Goal: Task Accomplishment & Management: Manage account settings

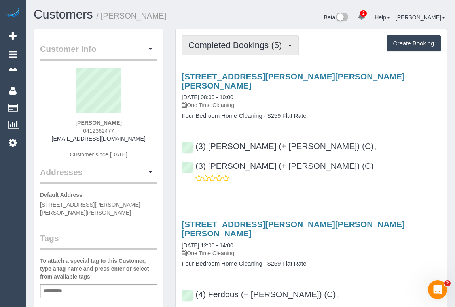
click at [244, 43] on span "Completed Bookings (5)" at bounding box center [236, 45] width 97 height 10
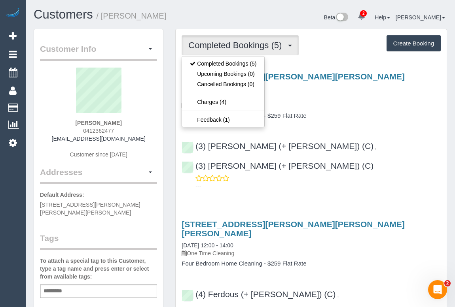
click at [375, 111] on div "14 Hodgkinson St, Clifton Hill, VIC 3068 18/08/2025 08:00 - 10:00 One Time Clea…" at bounding box center [311, 129] width 271 height 128
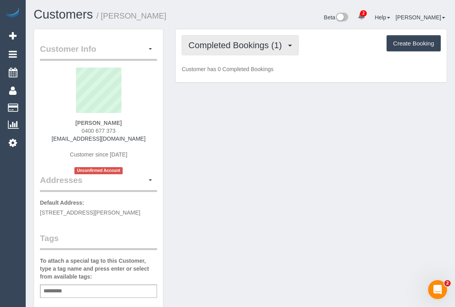
click at [253, 46] on span "Completed Bookings (1)" at bounding box center [236, 45] width 97 height 10
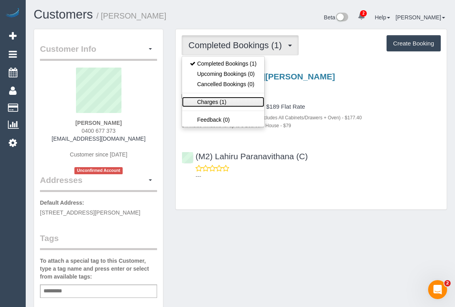
click at [217, 103] on link "Charges (1)" at bounding box center [223, 102] width 82 height 10
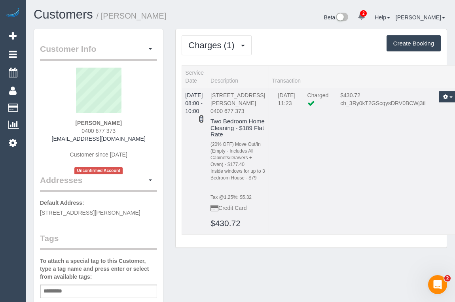
click at [204, 116] on icon at bounding box center [201, 119] width 5 height 6
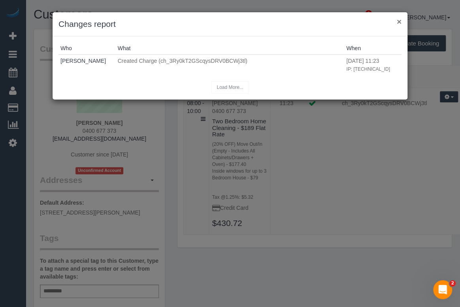
click at [399, 21] on button "×" at bounding box center [399, 21] width 5 height 8
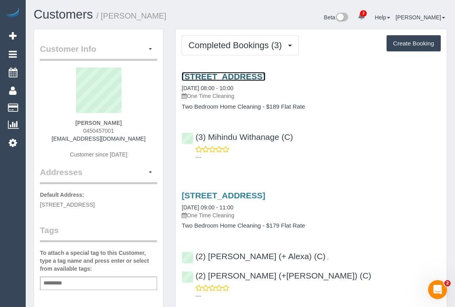
click at [265, 77] on link "39 Hope Street, Brunswick, VIC 3056" at bounding box center [222, 76] width 83 height 9
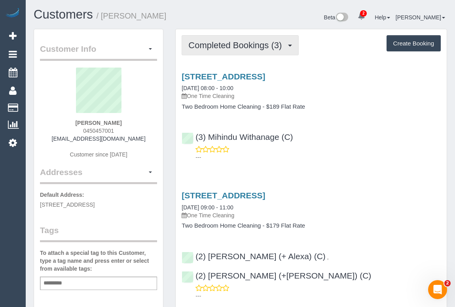
click at [220, 49] on button "Completed Bookings (3)" at bounding box center [239, 45] width 117 height 20
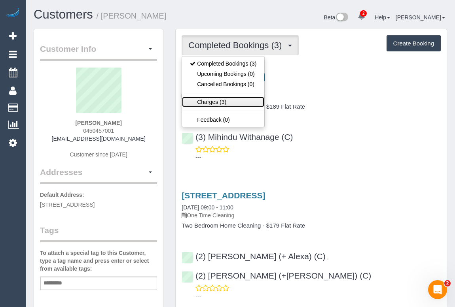
click at [211, 100] on link "Charges (3)" at bounding box center [223, 102] width 82 height 10
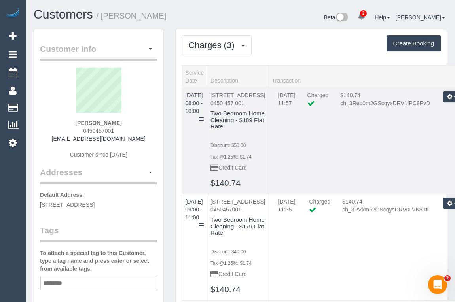
click at [206, 109] on td "26/06/2025 08:00 - 10:00" at bounding box center [194, 141] width 25 height 106
click at [204, 116] on icon at bounding box center [201, 119] width 5 height 6
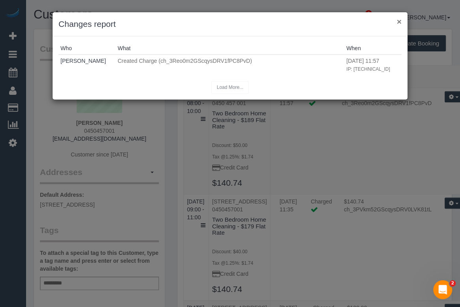
click at [400, 21] on button "×" at bounding box center [399, 21] width 5 height 8
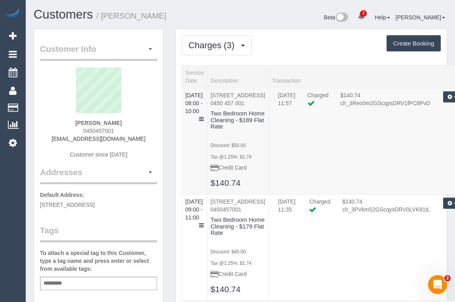
drag, startPoint x: 296, startPoint y: 13, endPoint x: 271, endPoint y: 11, distance: 25.3
click at [296, 13] on div "Beta 2 Your Notifications You have 0 alerts × You have 1 to charge for 21/08/20…" at bounding box center [346, 18] width 213 height 21
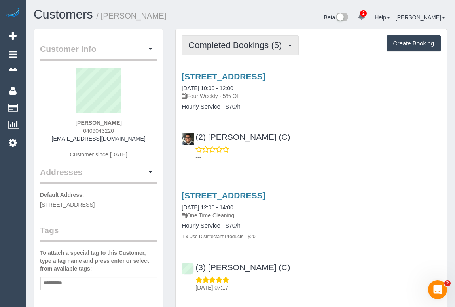
click at [228, 45] on span "Completed Bookings (5)" at bounding box center [236, 45] width 97 height 10
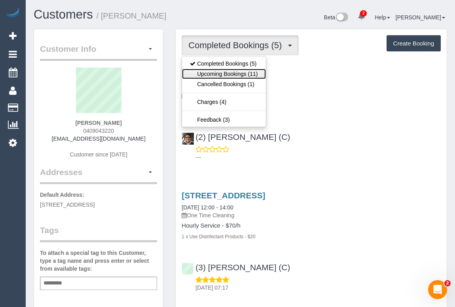
click at [228, 72] on link "Upcoming Bookings (11)" at bounding box center [223, 74] width 83 height 10
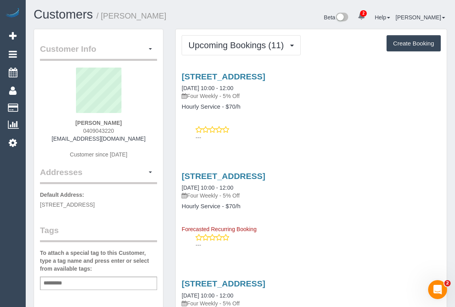
click at [257, 120] on div "Oak Grove, 2/2a, Malvern East, VIC 3145 15/09/2025 10:00 - 12:00 Four Weekly - …" at bounding box center [311, 105] width 271 height 80
click at [319, 123] on div "Oak Grove, 2/2a, Malvern East, VIC 3145 15/09/2025 10:00 - 12:00 Four Weekly - …" at bounding box center [311, 105] width 271 height 80
drag, startPoint x: 311, startPoint y: 120, endPoint x: 304, endPoint y: 126, distance: 9.2
click at [311, 120] on div "Oak Grove, 2/2a, Malvern East, VIC 3145 15/09/2025 10:00 - 12:00 Four Weekly - …" at bounding box center [311, 105] width 271 height 80
click at [326, 125] on div "Oak Grove, 2/2a, Malvern East, VIC 3145 15/09/2025 10:00 - 12:00 Four Weekly - …" at bounding box center [311, 105] width 271 height 80
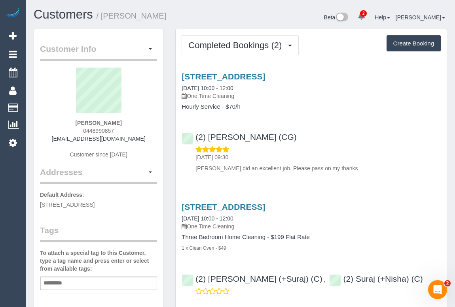
click at [282, 111] on div "1a Madina Street, Fawkner, VIC 3060 18/08/2025 10:00 - 12:00 One Time Cleaning …" at bounding box center [311, 120] width 271 height 111
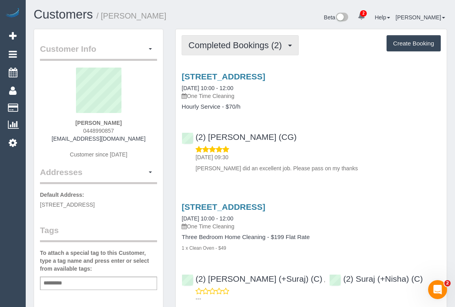
click at [237, 46] on span "Completed Bookings (2)" at bounding box center [236, 45] width 97 height 10
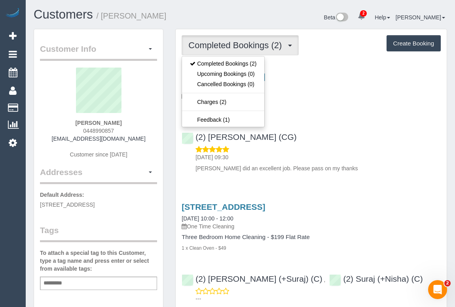
click at [362, 139] on div "(2) Mohd Che Manir (CG) 19/08/2025 09:30 Mohamed did an excellent job. Please p…" at bounding box center [311, 149] width 271 height 47
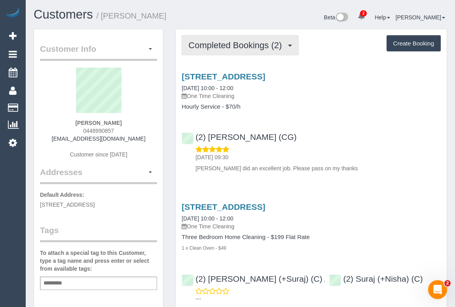
click at [231, 48] on span "Completed Bookings (2)" at bounding box center [236, 45] width 97 height 10
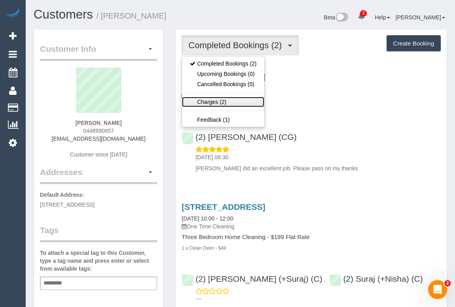
click at [206, 102] on link "Charges (2)" at bounding box center [223, 102] width 82 height 10
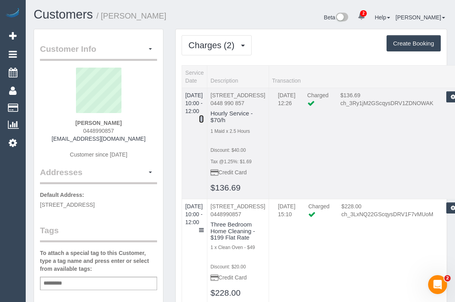
click at [204, 116] on icon at bounding box center [201, 119] width 5 height 6
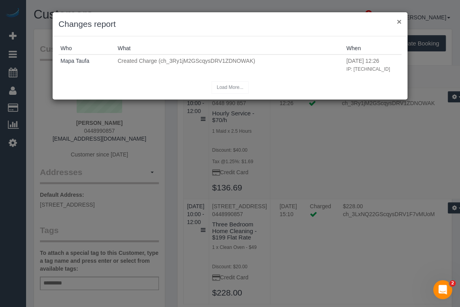
click at [399, 21] on button "×" at bounding box center [399, 21] width 5 height 8
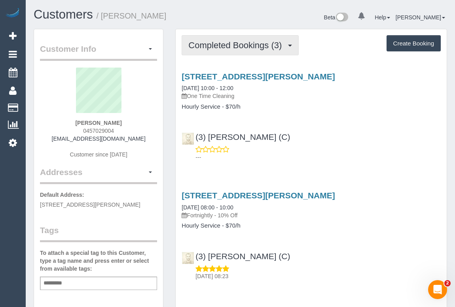
click at [264, 41] on span "Completed Bookings (3)" at bounding box center [236, 45] width 97 height 10
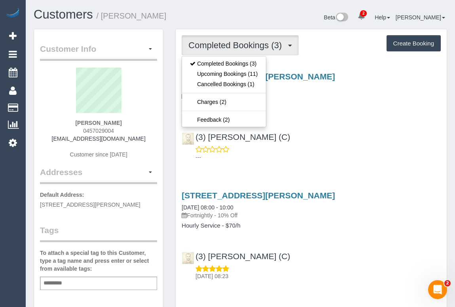
click at [310, 119] on div "10 Benaud Place, Epping, VIC 3076 18/08/2025 10:00 - 12:00 One Time Cleaning Ho…" at bounding box center [311, 115] width 271 height 100
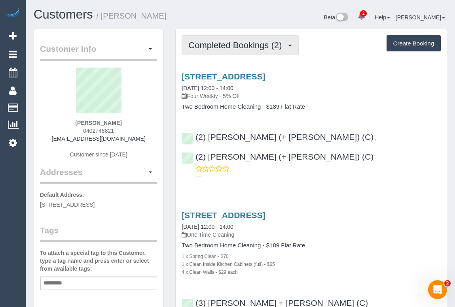
click at [214, 39] on button "Completed Bookings (2)" at bounding box center [239, 45] width 117 height 20
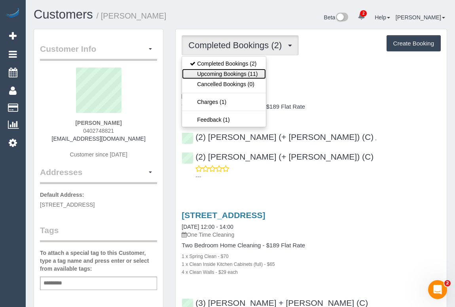
click at [237, 73] on link "Upcoming Bookings (11)" at bounding box center [223, 74] width 83 height 10
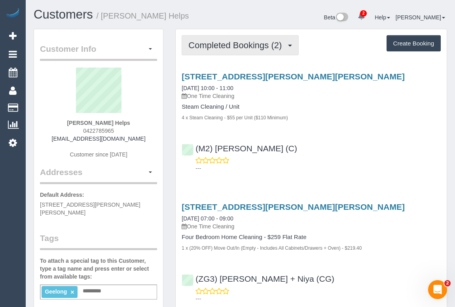
click at [249, 44] on span "Completed Bookings (2)" at bounding box center [236, 45] width 97 height 10
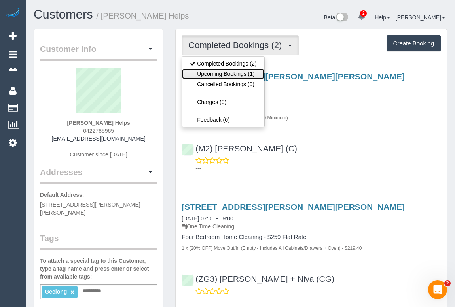
click at [239, 72] on link "Upcoming Bookings (1)" at bounding box center [223, 74] width 82 height 10
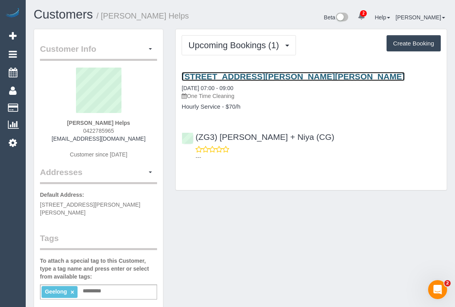
click at [247, 77] on link "[STREET_ADDRESS][PERSON_NAME][PERSON_NAME]" at bounding box center [292, 76] width 223 height 9
click at [223, 78] on link "[STREET_ADDRESS][PERSON_NAME][PERSON_NAME]" at bounding box center [292, 76] width 223 height 9
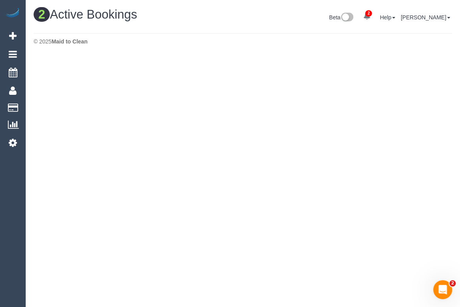
click at [249, 20] on div "Beta 2 Your Notifications You have 0 alerts × You have 1 to charge for 21/08/20…" at bounding box center [350, 18] width 215 height 21
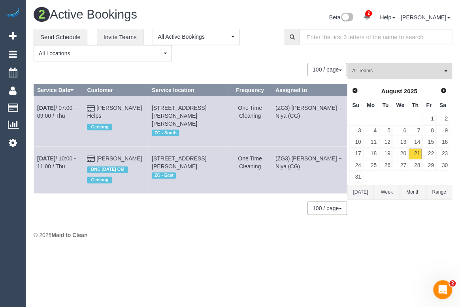
click at [417, 74] on span "All Teams" at bounding box center [397, 71] width 90 height 7
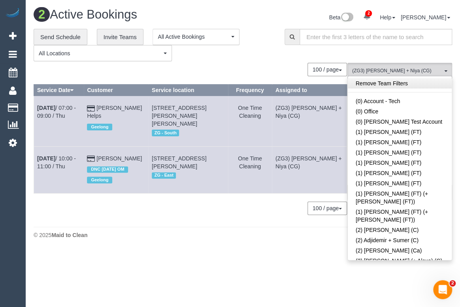
click at [395, 84] on link "Remove Team Filters" at bounding box center [400, 83] width 104 height 10
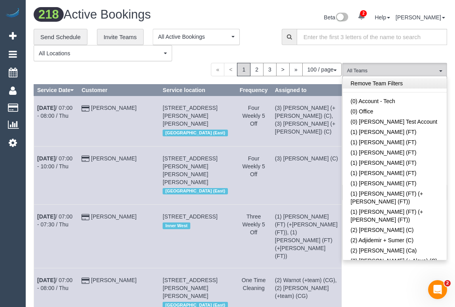
click at [387, 83] on link "Remove Team Filters" at bounding box center [394, 83] width 104 height 10
click at [370, 83] on link "Remove Team Filters" at bounding box center [394, 83] width 104 height 10
click at [382, 87] on link "Remove Team Filters" at bounding box center [394, 83] width 104 height 10
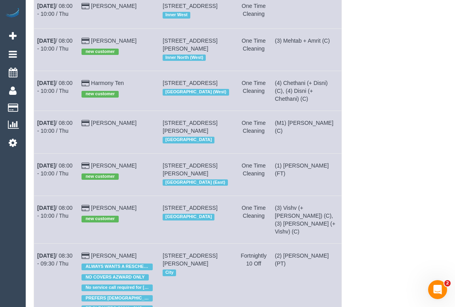
scroll to position [15, 0]
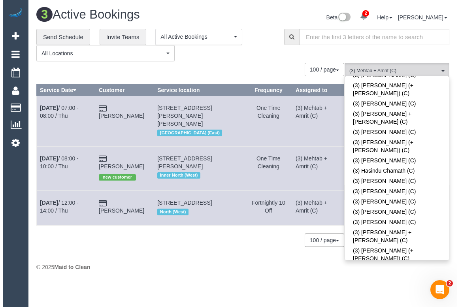
scroll to position [0, 0]
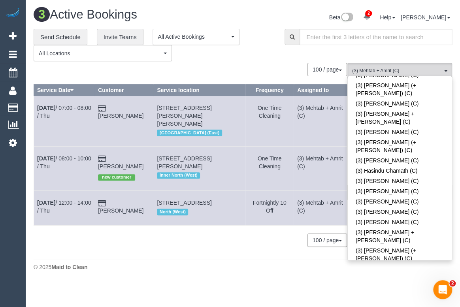
click at [229, 263] on div "© 2025 Maid to Clean" at bounding box center [243, 267] width 419 height 8
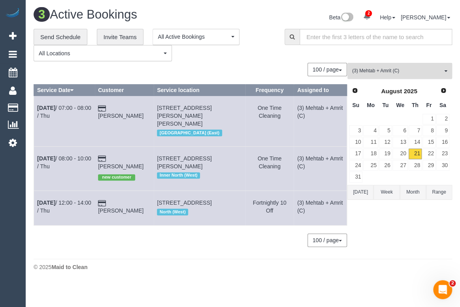
click at [404, 68] on span "(3) Mehtab + Amrit (C)" at bounding box center [397, 71] width 90 height 7
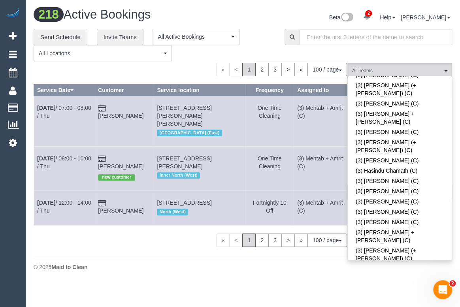
scroll to position [775, 0]
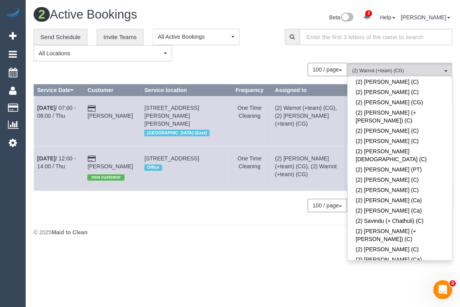
click at [227, 215] on div "2 Active Bookings Beta 2 Your Notifications You have 0 alerts × You have 1 to c…" at bounding box center [243, 124] width 434 height 248
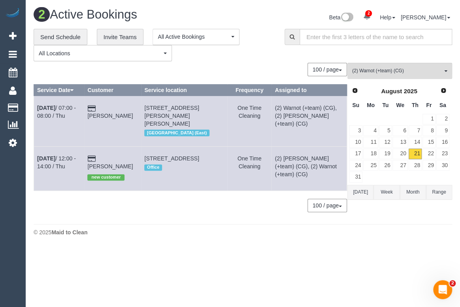
drag, startPoint x: 186, startPoint y: 227, endPoint x: 192, endPoint y: 79, distance: 148.7
click at [188, 212] on div "2 Active Bookings Beta 2 Your Notifications You have 0 alerts × You have 1 to c…" at bounding box center [243, 124] width 434 height 248
click at [258, 60] on div "**********" at bounding box center [153, 45] width 239 height 33
click at [247, 240] on body "2 Beta Your Notifications You have 0 alerts × You have 1 to charge for 21/08/20…" at bounding box center [230, 153] width 460 height 307
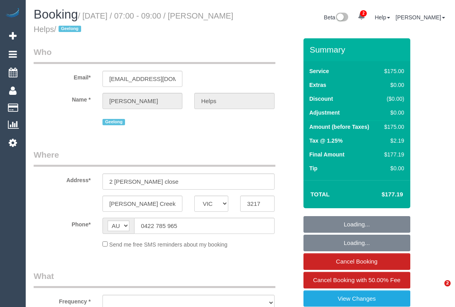
select select "VIC"
select select "object:559"
select select "string:stripe-pm_1RuRpc2GScqysDRVkztFHtLl"
select select "150"
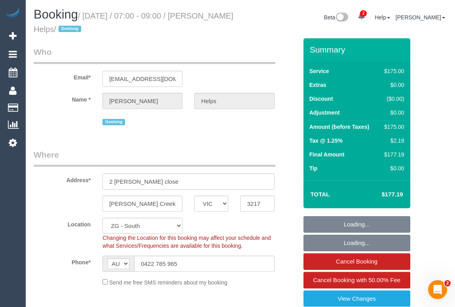
select select "object:829"
select select "spot1"
select select "number:28"
select select "number:14"
select select "number:18"
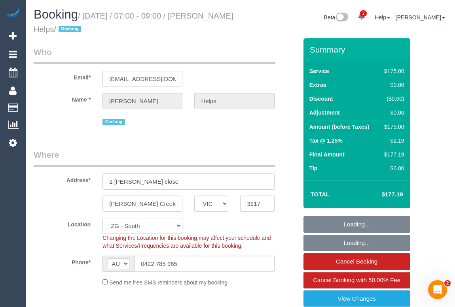
select select "number:24"
select select "number:26"
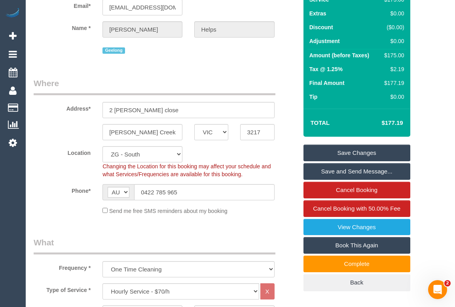
scroll to position [287, 0]
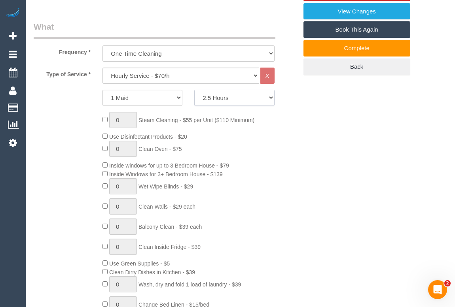
click at [270, 98] on select "2 Hours 2.5 Hours 3 Hours 3.5 Hours 4 Hours 4.5 Hours 5 Hours 5.5 Hours 6 Hours…" at bounding box center [234, 98] width 80 height 16
select select "270"
click at [194, 90] on select "2 Hours 2.5 Hours 3 Hours 3.5 Hours 4 Hours 4.5 Hours 5 Hours 5.5 Hours 6 Hours…" at bounding box center [234, 98] width 80 height 16
click at [280, 178] on div "0 Steam Cleaning - $55 per Unit ($110 Minimum) Use Disinfectant Products - $20 …" at bounding box center [199, 229] width 206 height 234
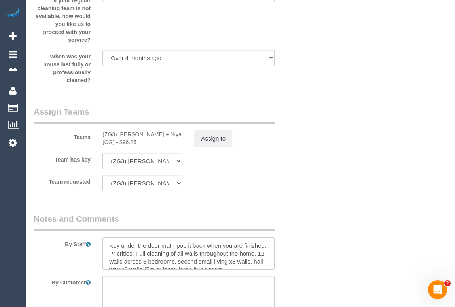
scroll to position [1150, 0]
click at [210, 141] on button "Assign to" at bounding box center [213, 139] width 38 height 17
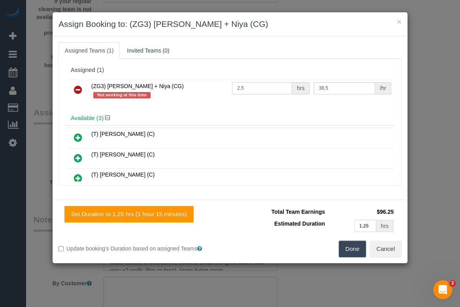
click at [234, 85] on input "2.5" at bounding box center [262, 88] width 60 height 12
type input "4.5"
click at [357, 247] on button "Done" at bounding box center [353, 249] width 28 height 17
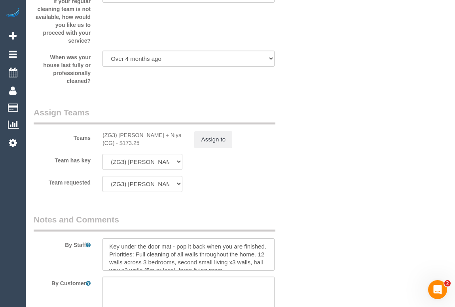
drag, startPoint x: 346, startPoint y: 202, endPoint x: 354, endPoint y: 257, distance: 55.1
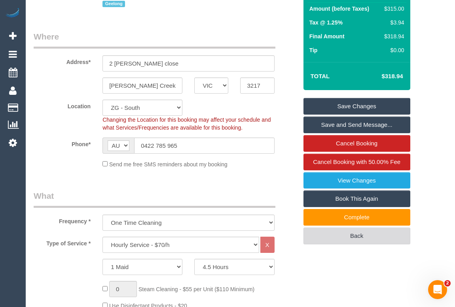
scroll to position [108, 0]
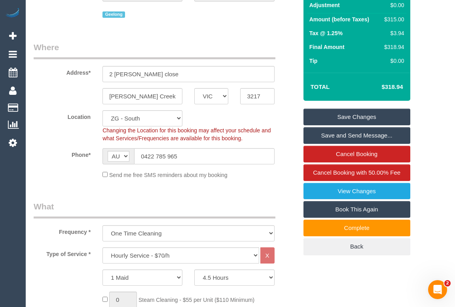
click at [352, 119] on link "Save Changes" at bounding box center [356, 117] width 107 height 17
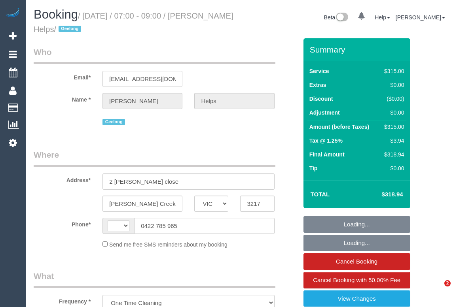
select select "VIC"
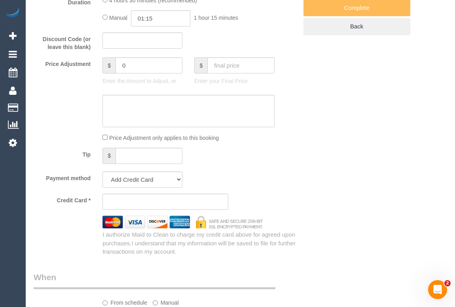
select select "string:stripe-pm_1RuRpc2GScqysDRVkztFHtLl"
select select "number:28"
select select "number:14"
select select "number:18"
select select "number:24"
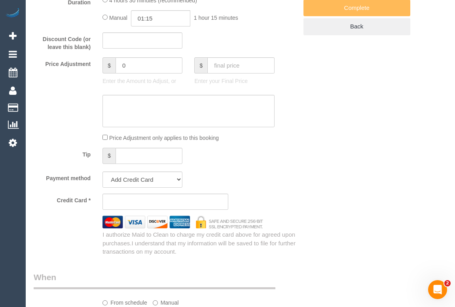
select select "number:26"
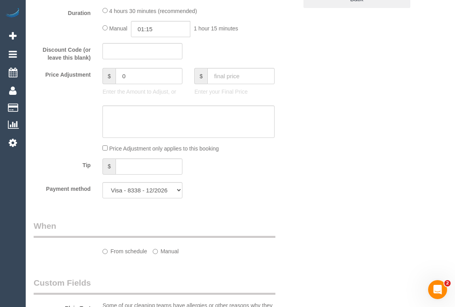
select select "object:465"
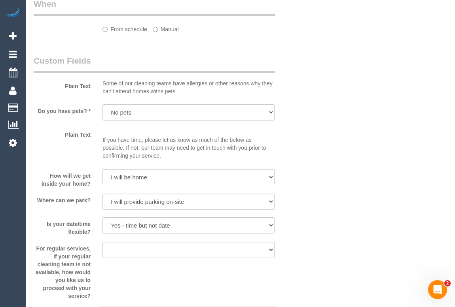
select select "string:AU"
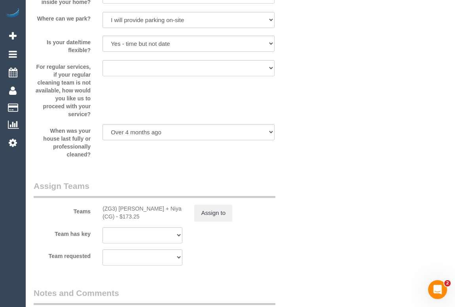
select select "270"
select select "spot1"
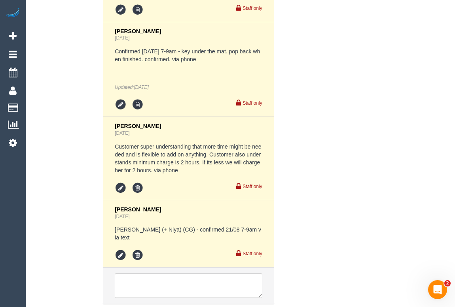
scroll to position [1752, 0]
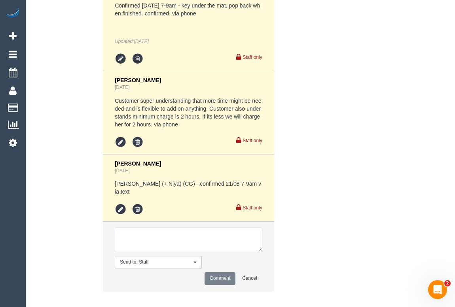
click at [154, 231] on textarea at bounding box center [188, 240] width 147 height 25
type textarea "c"
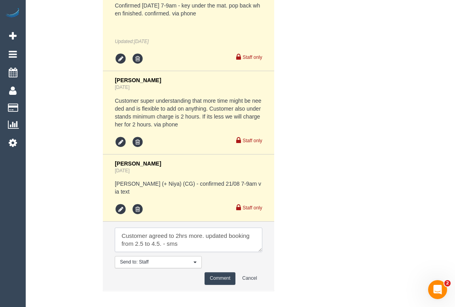
type textarea "Customer agreed to 2hrs more. updated booking from 2.5 to 4.5. - sms"
click at [228, 272] on button "Comment" at bounding box center [219, 278] width 31 height 12
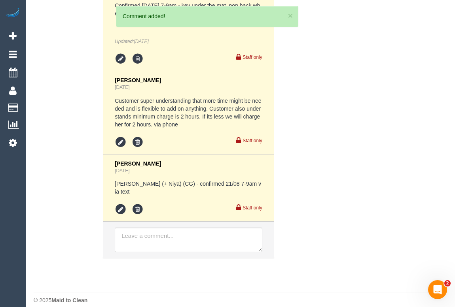
scroll to position [1819, 0]
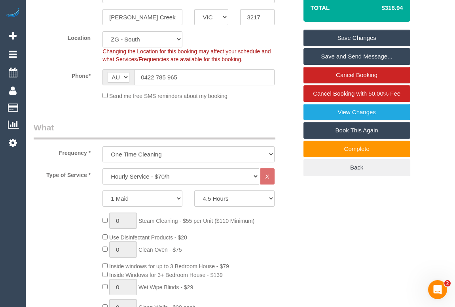
scroll to position [166, 0]
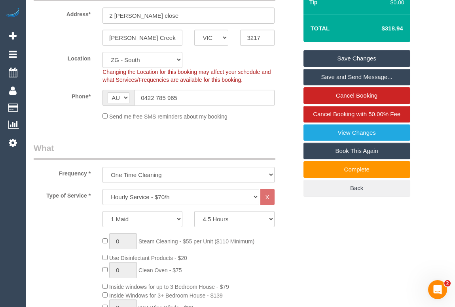
click at [371, 59] on link "Save Changes" at bounding box center [356, 58] width 107 height 17
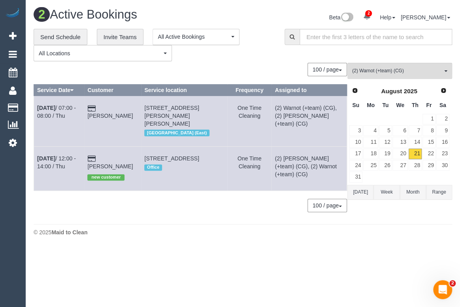
click at [236, 245] on body "2 Beta Your Notifications You have 0 alerts × You have 1 to charge for [DATE] ×…" at bounding box center [230, 153] width 460 height 307
drag, startPoint x: 185, startPoint y: 268, endPoint x: 189, endPoint y: 262, distance: 6.8
click at [187, 267] on body "2 Beta Your Notifications You have 0 alerts × You have 1 to charge for [DATE] ×…" at bounding box center [230, 153] width 460 height 307
click at [250, 53] on div "**********" at bounding box center [153, 45] width 239 height 33
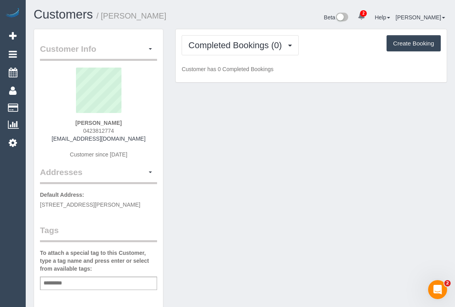
drag, startPoint x: 83, startPoint y: 127, endPoint x: 127, endPoint y: 130, distance: 44.4
click at [127, 130] on div "[PERSON_NAME] 0423812774 [EMAIL_ADDRESS][DOMAIN_NAME] Customer since [DATE]" at bounding box center [98, 117] width 117 height 99
copy span "0423812774"
drag, startPoint x: 181, startPoint y: 270, endPoint x: 156, endPoint y: 304, distance: 42.5
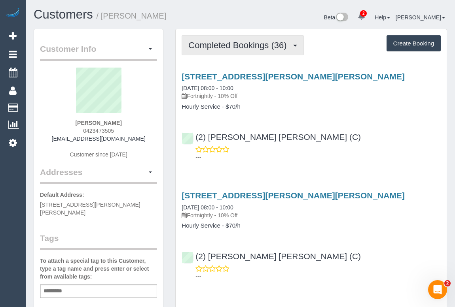
click at [233, 49] on span "Completed Bookings (36)" at bounding box center [239, 45] width 102 height 10
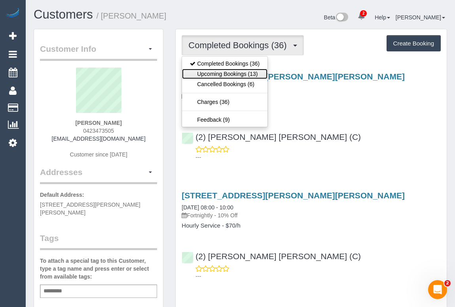
click at [233, 78] on link "Upcoming Bookings (13)" at bounding box center [224, 74] width 85 height 10
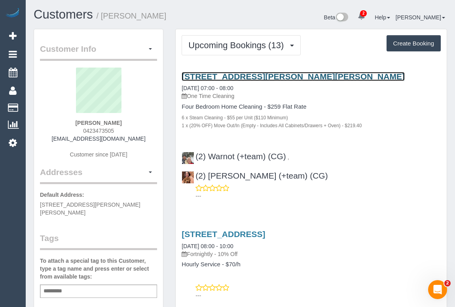
click at [269, 75] on link "[STREET_ADDRESS][PERSON_NAME][PERSON_NAME]" at bounding box center [292, 76] width 223 height 9
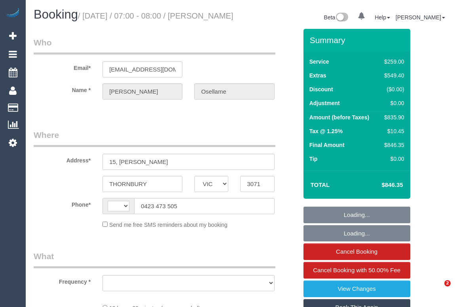
select select "VIC"
select select "string:stripe-pm_1OURF92GScqysDRVRLcN9xcS"
select select "number:29"
select select "number:16"
select select "number:18"
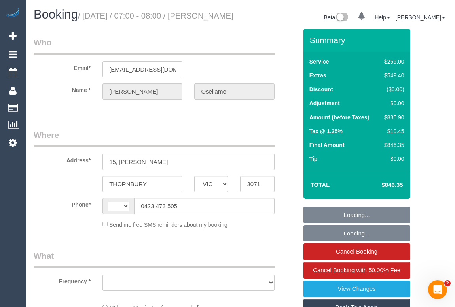
select select "number:24"
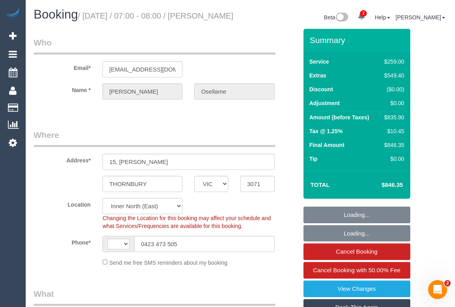
select select "string:AU"
select select "object:1652"
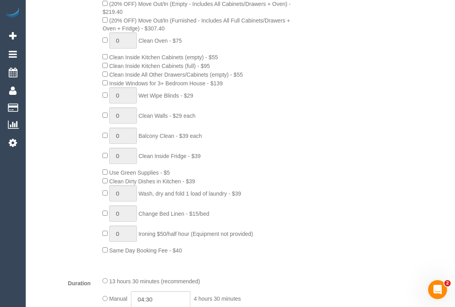
scroll to position [1360, 0]
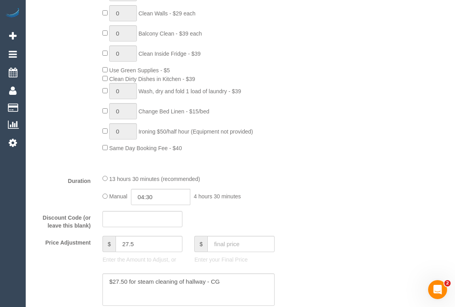
scroll to position [318, 0]
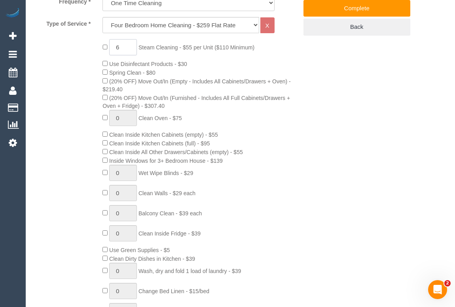
drag, startPoint x: 125, startPoint y: 55, endPoint x: 112, endPoint y: 53, distance: 13.2
click at [112, 53] on input "6" at bounding box center [123, 47] width 28 height 16
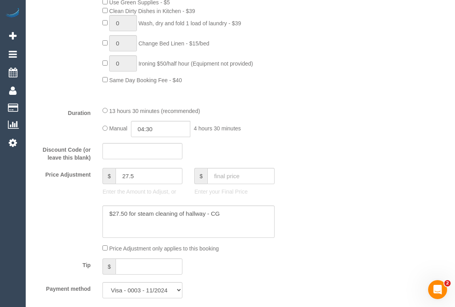
scroll to position [569, 0]
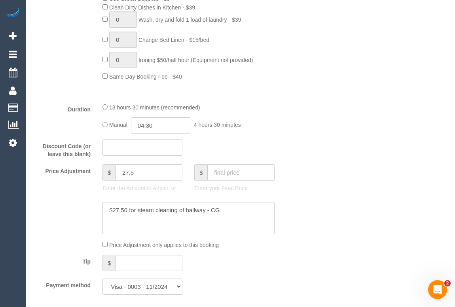
click at [296, 221] on div at bounding box center [166, 218] width 276 height 32
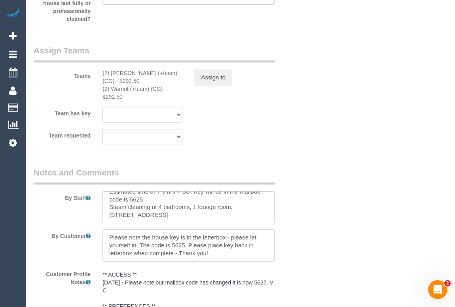
scroll to position [1324, 0]
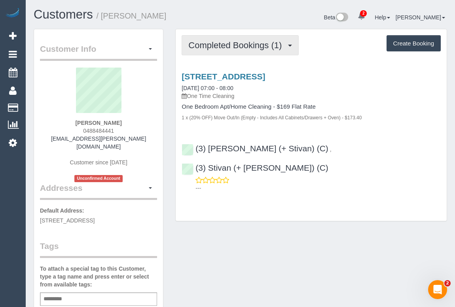
click at [234, 51] on button "Completed Bookings (1)" at bounding box center [239, 45] width 117 height 20
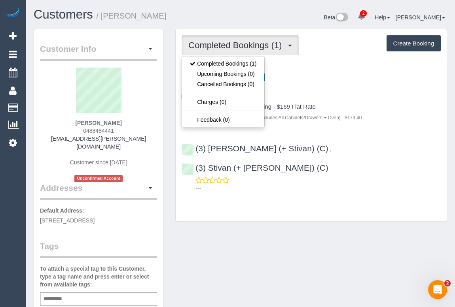
click at [228, 223] on div "Customer Info Edit Contact Info Send Message Email Preferences Special Sales Ta…" at bounding box center [240, 302] width 425 height 546
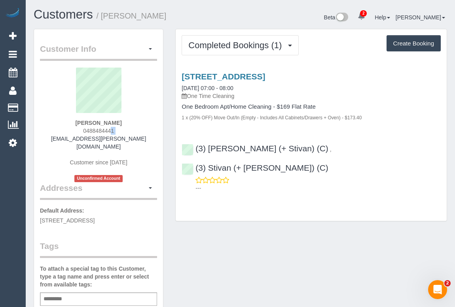
drag, startPoint x: 59, startPoint y: 133, endPoint x: 61, endPoint y: 137, distance: 4.3
click at [61, 137] on div "Daisy Mitton 0488484441 daisy.mitton@gmail.com Customer since 2025 Unconfirmed …" at bounding box center [98, 125] width 117 height 115
drag, startPoint x: 73, startPoint y: 144, endPoint x: 130, endPoint y: 144, distance: 56.9
click at [130, 144] on div "Daisy Mitton 0488484441 daisy.mitton@gmail.com Customer since 2025 Unconfirmed …" at bounding box center [98, 125] width 117 height 115
drag, startPoint x: 65, startPoint y: 138, endPoint x: 146, endPoint y: 137, distance: 80.6
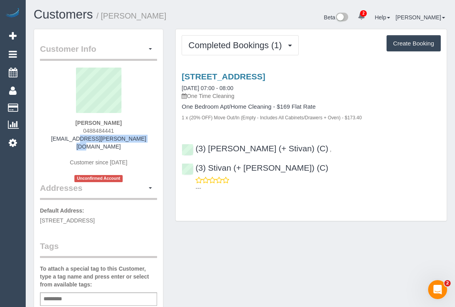
click at [146, 137] on div "Daisy Mitton 0488484441 daisy.mitton@gmail.com Customer since 2025 Unconfirmed …" at bounding box center [98, 125] width 117 height 115
copy link "daisy.mitton@gmail.com"
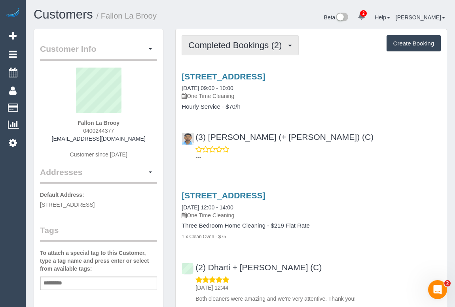
click at [236, 36] on button "Completed Bookings (2)" at bounding box center [239, 45] width 117 height 20
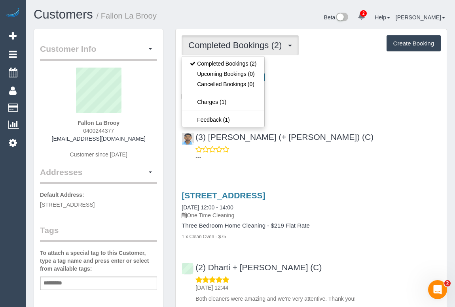
click at [371, 147] on div "---" at bounding box center [310, 153] width 259 height 16
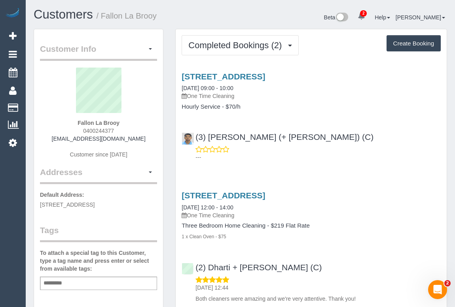
click at [373, 100] on div "[STREET_ADDRESS] [DATE] 09:00 - 10:00 One Time Cleaning Hourly Service - $70/h" at bounding box center [311, 91] width 271 height 38
click at [344, 124] on div "22 King Drive Hillside, Melbourne, VIC 3037 19/08/2025 09:00 - 10:00 One Time C…" at bounding box center [311, 115] width 271 height 100
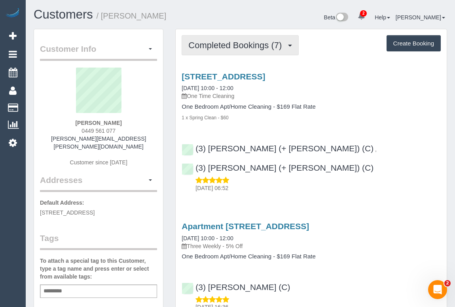
click at [232, 42] on span "Completed Bookings (7)" at bounding box center [236, 45] width 97 height 10
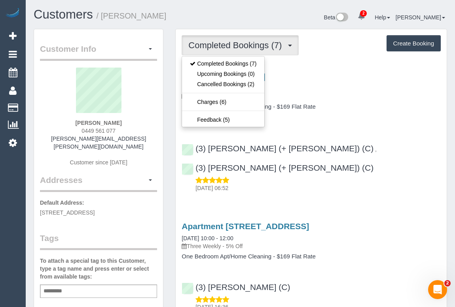
drag, startPoint x: 337, startPoint y: 117, endPoint x: 363, endPoint y: 156, distance: 46.8
click at [338, 115] on div "1 x Spring Clean - $60" at bounding box center [310, 117] width 259 height 8
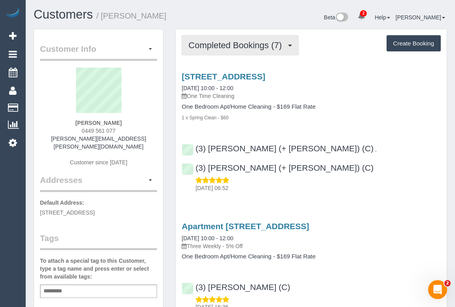
click at [235, 49] on button "Completed Bookings (7)" at bounding box center [239, 45] width 117 height 20
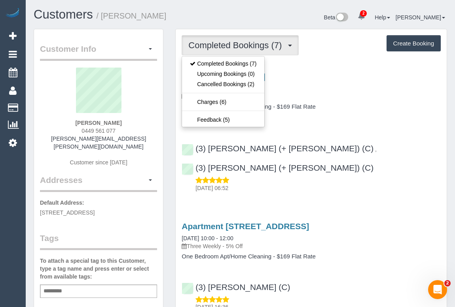
click at [383, 104] on h4 "One Bedroom Apt/Home Cleaning - $169 Flat Rate" at bounding box center [310, 107] width 259 height 7
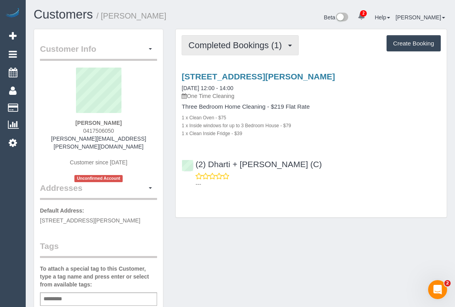
click at [240, 52] on button "Completed Bookings (1)" at bounding box center [239, 45] width 117 height 20
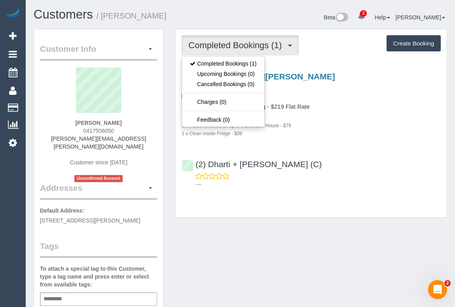
click at [353, 157] on div "(2) Dharti + Kishan (C) ---" at bounding box center [311, 171] width 271 height 36
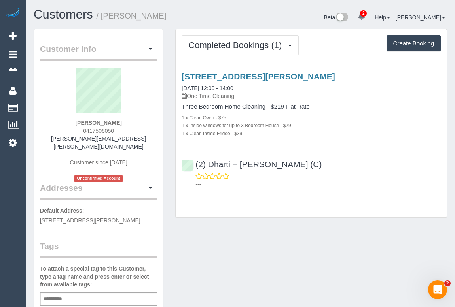
click at [296, 263] on div "Customer Info Edit Contact Info Send Message Email Preferences Special Sales Ta…" at bounding box center [240, 302] width 425 height 546
drag, startPoint x: 65, startPoint y: 140, endPoint x: 143, endPoint y: 138, distance: 77.5
click at [143, 138] on div "Melissa Bellis 0417506050 melissa.bellis@gmail.com Customer since 2025 Unconfir…" at bounding box center [98, 125] width 117 height 115
copy link "melissa.bellis@gmail.com"
drag, startPoint x: 75, startPoint y: 122, endPoint x: 438, endPoint y: 153, distance: 364.6
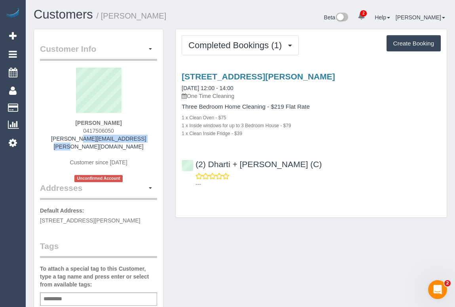
click at [138, 122] on div "Melissa Bellis 0417506050 melissa.bellis@gmail.com Customer since 2025 Unconfir…" at bounding box center [98, 125] width 117 height 115
copy strong "Melissa Bellis"
drag, startPoint x: 77, startPoint y: 130, endPoint x: 260, endPoint y: 213, distance: 201.2
click at [131, 134] on div "Melissa Bellis 0417506050 melissa.bellis@gmail.com Customer since 2025 Unconfir…" at bounding box center [98, 125] width 117 height 115
copy span "0417506050"
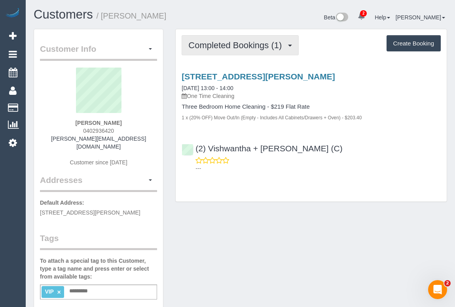
click at [251, 53] on button "Completed Bookings (1)" at bounding box center [239, 45] width 117 height 20
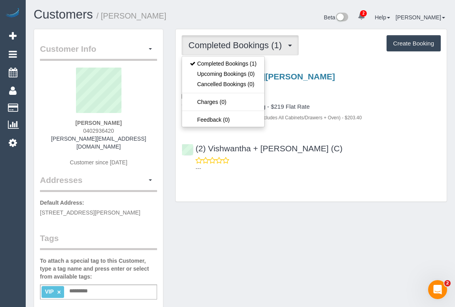
drag, startPoint x: 347, startPoint y: 197, endPoint x: 331, endPoint y: 219, distance: 27.4
click at [347, 197] on div "Completed Bookings (1) Completed Bookings (1) Upcoming Bookings (0) Cancelled B…" at bounding box center [311, 115] width 271 height 172
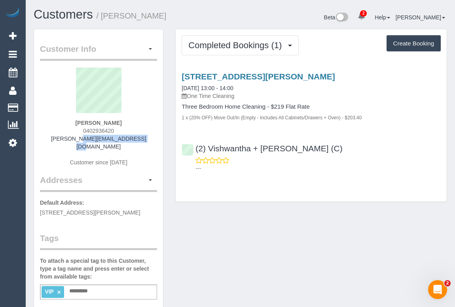
drag, startPoint x: 63, startPoint y: 140, endPoint x: 154, endPoint y: 211, distance: 116.0
click at [137, 140] on div "[PERSON_NAME] 0402936420 [PERSON_NAME][EMAIL_ADDRESS][DOMAIN_NAME] Customer sin…" at bounding box center [98, 121] width 117 height 107
copy link "[PERSON_NAME][EMAIL_ADDRESS][DOMAIN_NAME]"
drag, startPoint x: 74, startPoint y: 126, endPoint x: 127, endPoint y: 128, distance: 53.4
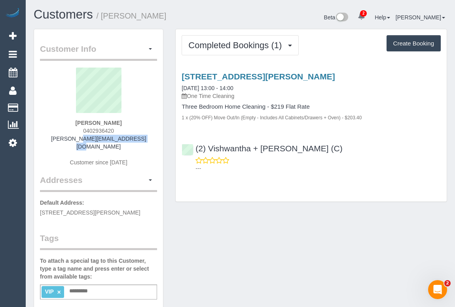
click at [127, 128] on div "[PERSON_NAME] 0402936420 [PERSON_NAME][EMAIL_ADDRESS][DOMAIN_NAME] Customer sin…" at bounding box center [98, 121] width 117 height 107
copy span "0402936420"
drag, startPoint x: 79, startPoint y: 121, endPoint x: 130, endPoint y: 119, distance: 51.8
click at [130, 119] on div "[PERSON_NAME] 0402936420 [PERSON_NAME][EMAIL_ADDRESS][DOMAIN_NAME] Customer sin…" at bounding box center [98, 121] width 117 height 107
copy strong "[PERSON_NAME]"
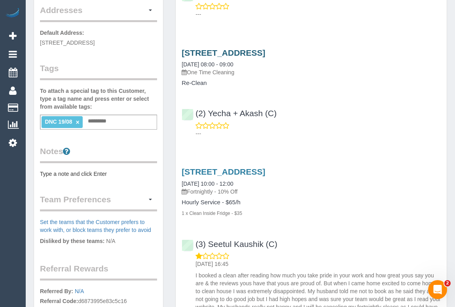
scroll to position [143, 0]
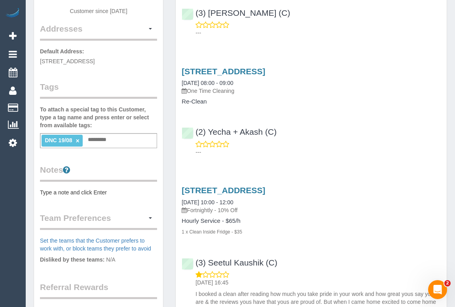
click at [329, 151] on p "---" at bounding box center [317, 152] width 245 height 8
click at [185, 133] on div "(2) Yecha + Akash (C) ---" at bounding box center [311, 139] width 271 height 36
click at [330, 146] on div "---" at bounding box center [310, 148] width 259 height 16
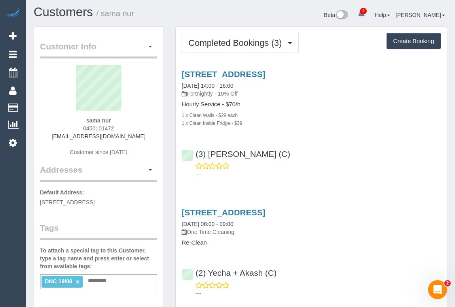
scroll to position [108, 0]
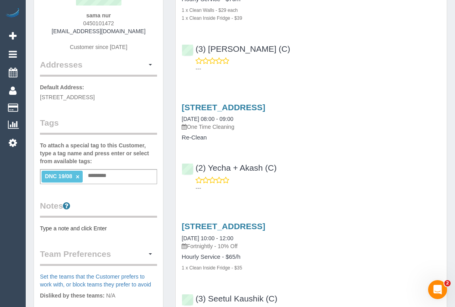
click at [190, 172] on div "(2) Yecha + Akash (C) ---" at bounding box center [311, 175] width 271 height 36
click at [306, 188] on p "---" at bounding box center [317, 188] width 245 height 8
drag, startPoint x: 345, startPoint y: 161, endPoint x: 340, endPoint y: 164, distance: 6.3
click at [345, 161] on div "(2) Yecha + Akash (C) ---" at bounding box center [311, 175] width 271 height 36
click at [340, 176] on div "---" at bounding box center [310, 184] width 259 height 16
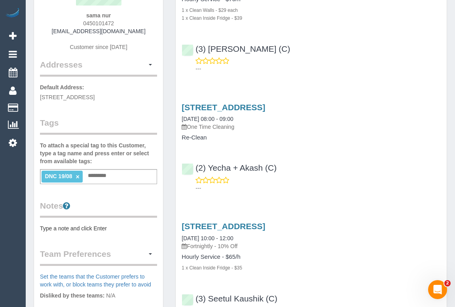
click at [391, 129] on p "One Time Cleaning" at bounding box center [310, 127] width 259 height 8
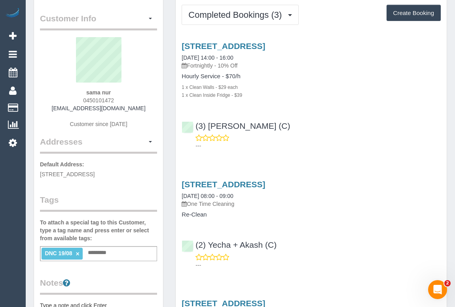
scroll to position [0, 0]
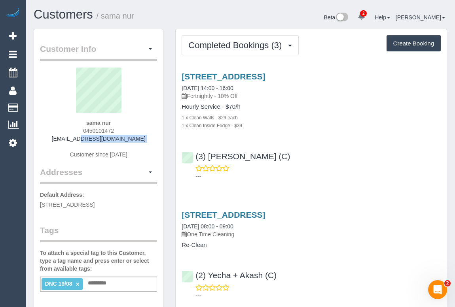
drag, startPoint x: 69, startPoint y: 138, endPoint x: 135, endPoint y: 142, distance: 66.2
click at [135, 142] on div "sama nur 0450101472 [EMAIL_ADDRESS][DOMAIN_NAME] Customer since [DATE]" at bounding box center [98, 117] width 117 height 99
copy div "[EMAIL_ADDRESS][DOMAIN_NAME]"
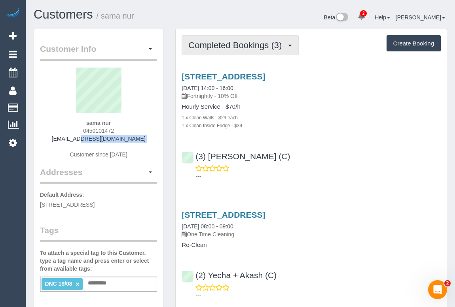
click at [229, 43] on span "Completed Bookings (3)" at bounding box center [236, 45] width 97 height 10
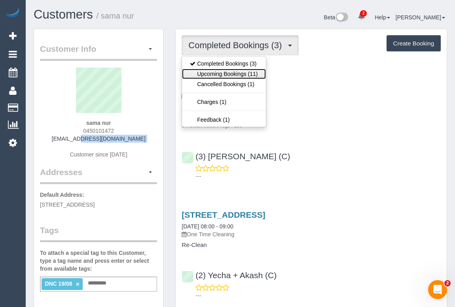
click at [219, 75] on link "Upcoming Bookings (11)" at bounding box center [223, 74] width 83 height 10
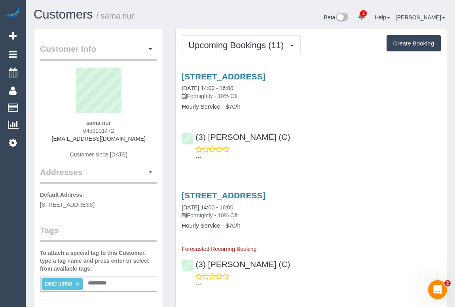
click at [336, 138] on div "(3) [PERSON_NAME] (C) ---" at bounding box center [311, 144] width 271 height 36
click at [233, 76] on link "[STREET_ADDRESS]" at bounding box center [222, 76] width 83 height 9
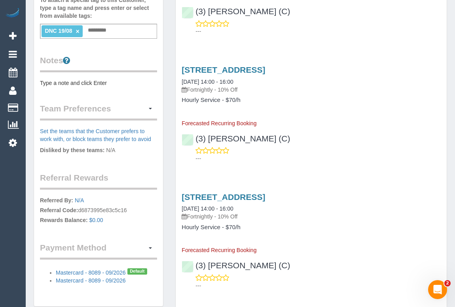
scroll to position [179, 0]
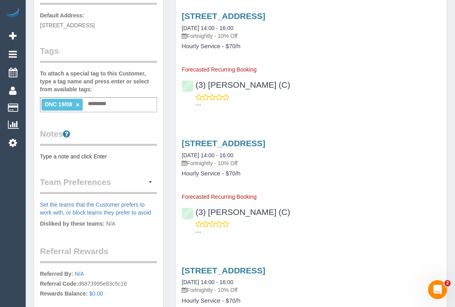
click at [100, 157] on pre "Type a note and click Enter" at bounding box center [98, 157] width 117 height 8
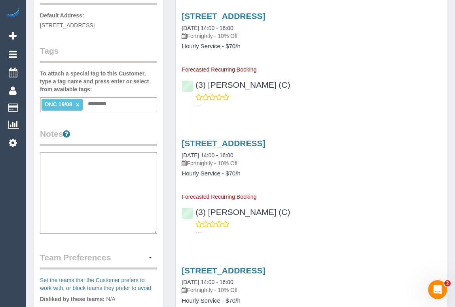
click at [68, 159] on textarea at bounding box center [98, 193] width 117 height 81
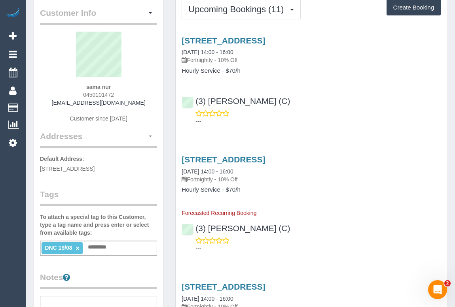
scroll to position [36, 0]
click at [158, 121] on div "Customer Info Edit Contact Info Send Message Email Preferences Special Sales Ta…" at bounding box center [98, 297] width 129 height 606
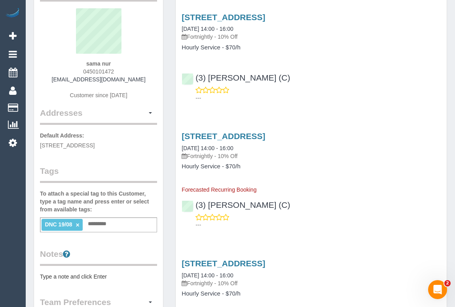
scroll to position [108, 0]
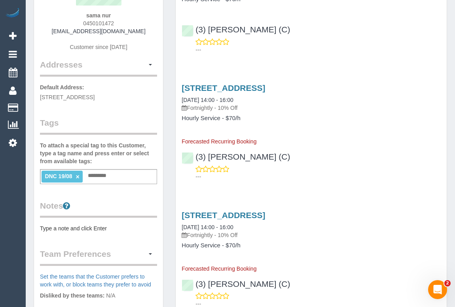
click at [151, 254] on button "button" at bounding box center [149, 254] width 13 height 12
click at [118, 267] on link "Manage Preferences" at bounding box center [122, 269] width 67 height 10
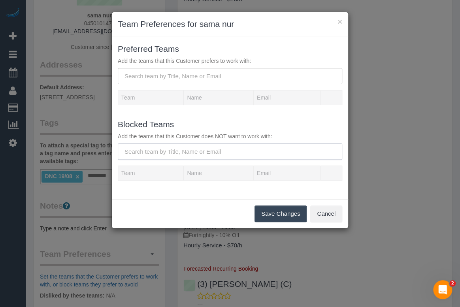
click at [149, 153] on input "text" at bounding box center [230, 151] width 225 height 16
paste input "(3) [PERSON_NAME] (C)"
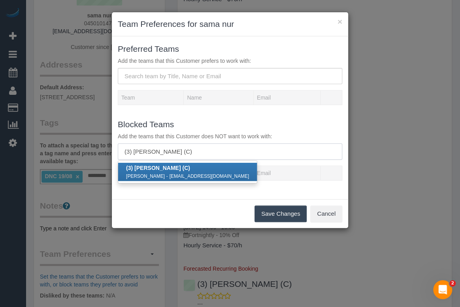
type input "(3) [PERSON_NAME] (C)"
click at [170, 173] on div "Milasha [PERSON_NAME] - [EMAIL_ADDRESS][DOMAIN_NAME]" at bounding box center [187, 176] width 123 height 8
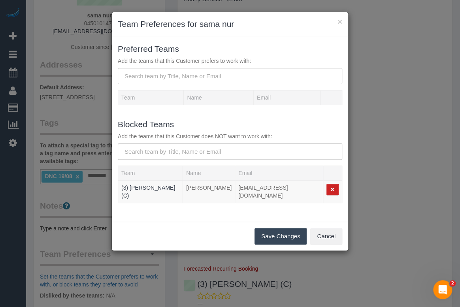
click at [279, 234] on button "Save Changes" at bounding box center [281, 236] width 52 height 17
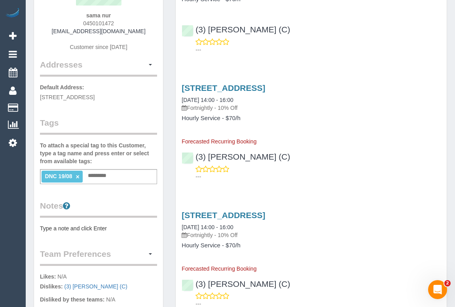
click at [374, 138] on div "68 Spirit Blvd, Cranbourne East, VIC 3977 16/09/2025 14:00 - 16:00 Fortnightly …" at bounding box center [311, 114] width 271 height 62
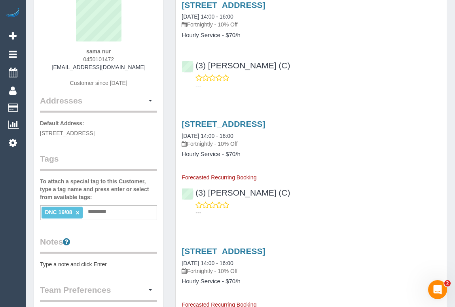
scroll to position [251, 0]
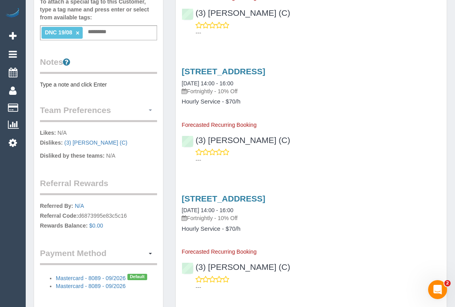
click at [152, 108] on button "button" at bounding box center [149, 110] width 13 height 12
click at [127, 126] on link "Manage Preferences" at bounding box center [122, 125] width 67 height 10
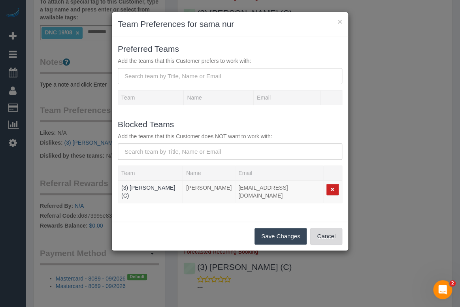
click at [325, 228] on button "Cancel" at bounding box center [326, 236] width 32 height 17
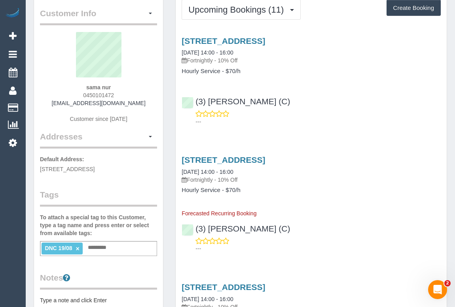
scroll to position [215, 0]
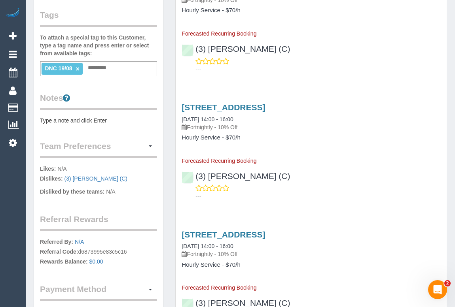
click at [66, 118] on pre "Type a note and click Enter" at bounding box center [98, 121] width 117 height 8
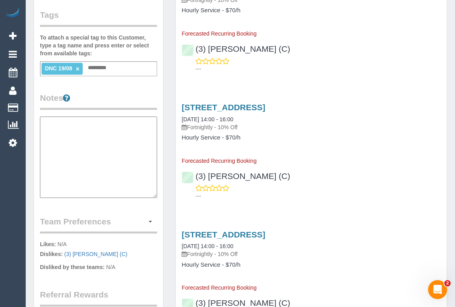
click at [59, 140] on textarea at bounding box center [98, 157] width 117 height 81
paste textarea "**********"
click at [96, 138] on textarea "**********" at bounding box center [98, 157] width 117 height 81
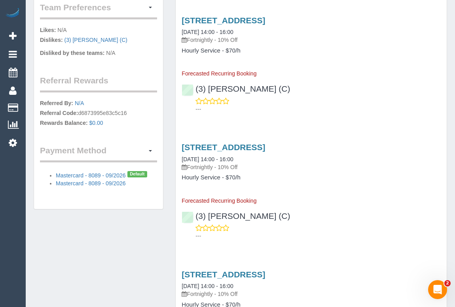
scroll to position [431, 0]
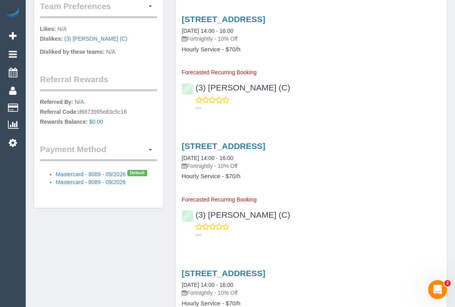
type textarea "**********"
drag, startPoint x: 130, startPoint y: 37, endPoint x: 64, endPoint y: 38, distance: 66.4
click at [64, 38] on p "Likes: N/A Dislikes: (3) Milasha Fernando (C)" at bounding box center [98, 35] width 117 height 20
copy link "(3) Milasha Fernando (C)"
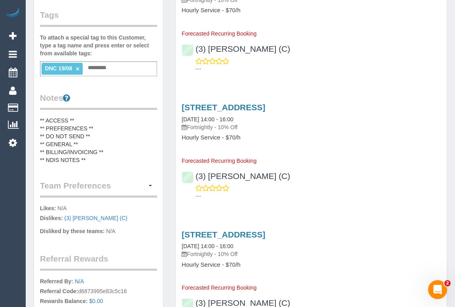
scroll to position [143, 0]
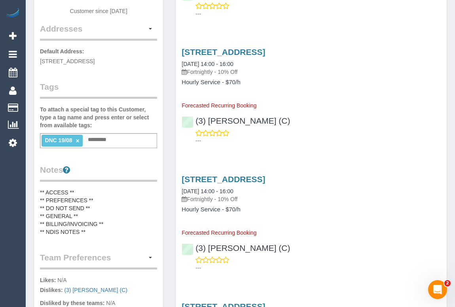
click at [104, 203] on pre "** ACCESS ** ** PREFERENCES ** ** DO NOT SEND ** ** GENERAL ** ** BILLING/INVOI…" at bounding box center [98, 212] width 117 height 47
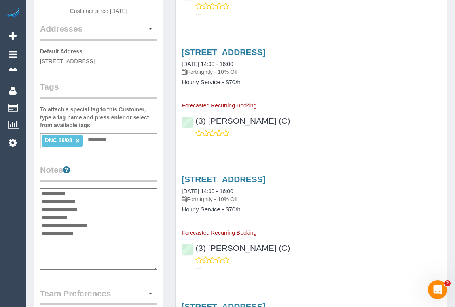
click at [94, 207] on textarea "**********" at bounding box center [98, 229] width 117 height 81
click at [137, 217] on textarea "**********" at bounding box center [98, 229] width 117 height 81
type textarea "**********"
click at [102, 139] on input "text" at bounding box center [99, 140] width 27 height 10
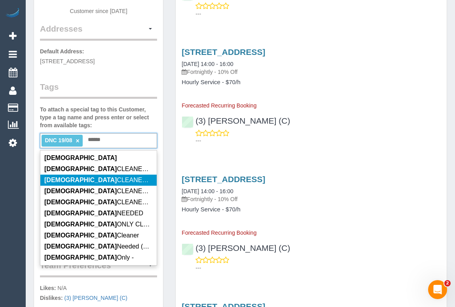
type input "******"
click at [103, 178] on span "FEMALE CLEANER ONLY" at bounding box center [104, 180] width 121 height 7
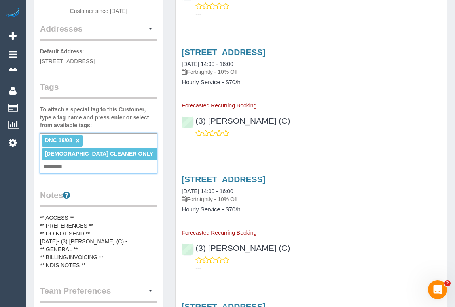
click at [88, 231] on pre "** ACCESS ** ** PREFERENCES ** ** DO NOT SEND ** 21/08/25- (3) Milasha Fernando…" at bounding box center [98, 241] width 117 height 55
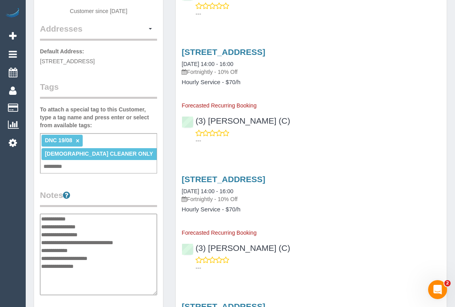
click at [132, 230] on textarea "**********" at bounding box center [98, 254] width 117 height 81
type textarea "**********"
click at [167, 177] on div "Customer Info Edit Contact Info Send Message Email Preferences Special Sales Ta…" at bounding box center [99, 207] width 142 height 644
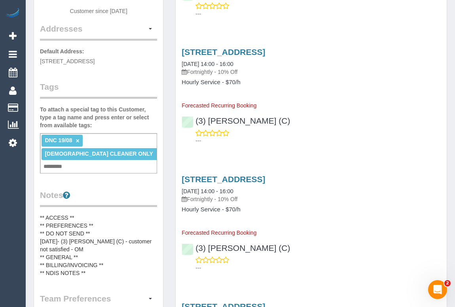
click at [97, 214] on pre "** ACCESS ** ** PREFERENCES ** ** DO NOT SEND ** 21/08/25- (3) Milasha Fernando…" at bounding box center [98, 245] width 117 height 63
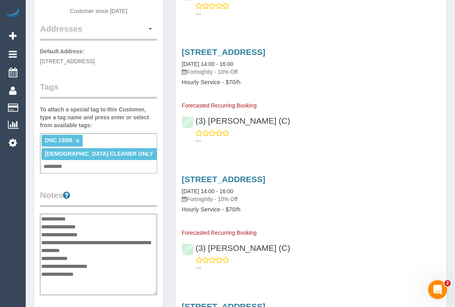
click at [97, 214] on textarea "**********" at bounding box center [98, 254] width 117 height 81
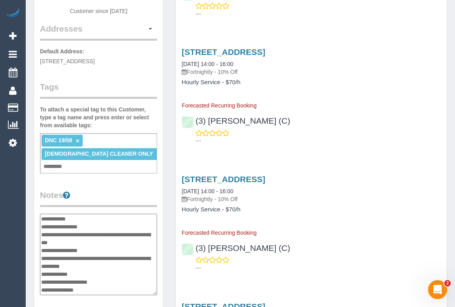
click at [100, 220] on textarea "**********" at bounding box center [98, 254] width 117 height 81
type textarea "**********"
click at [366, 213] on div "68 Spirit Blvd, Cranbourne East, VIC 3977 30/09/2025 14:00 - 16:00 Fortnightly …" at bounding box center [311, 206] width 271 height 62
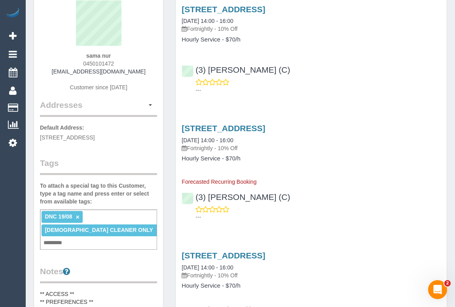
scroll to position [0, 0]
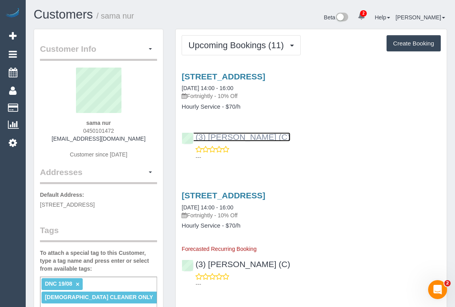
click at [287, 136] on link "(3) [PERSON_NAME] (C)" at bounding box center [235, 136] width 108 height 9
click at [193, 138] on div "(3) Milasha Fernando (C) ---" at bounding box center [311, 144] width 271 height 36
copy link "(3) [PERSON_NAME] (C)"
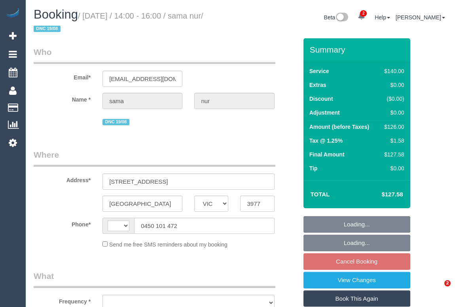
select select "VIC"
select select "object:308"
select select "string:stripe-pm_1Rx6Md2GScqysDRVujNRVWDp"
select select "string:AU"
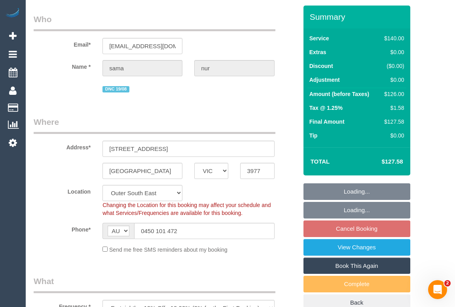
select select "object:872"
select select "number:28"
select select "number:14"
select select "number:19"
select select "number:25"
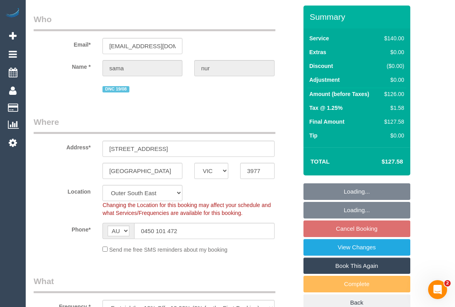
select select "number:35"
select select "number:12"
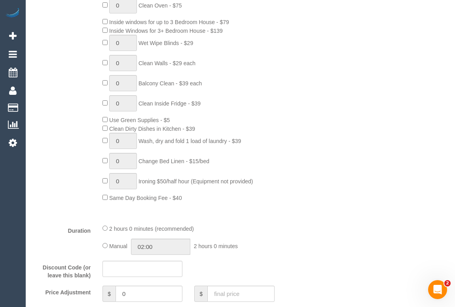
select select "spot5"
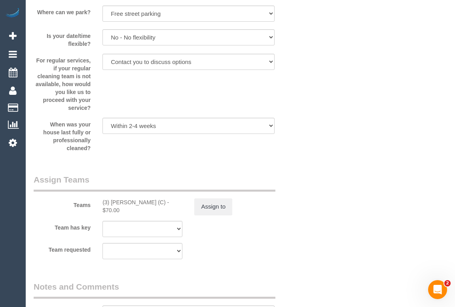
scroll to position [1186, 0]
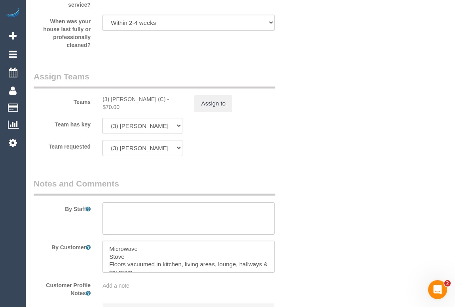
drag, startPoint x: 98, startPoint y: 98, endPoint x: 165, endPoint y: 98, distance: 66.4
click at [165, 98] on div "(3) Milasha Fernando (C) - $70.00" at bounding box center [142, 103] width 92 height 16
copy div "(3) Milasha Fernando (C)"
click at [218, 107] on button "Assign to" at bounding box center [213, 103] width 38 height 17
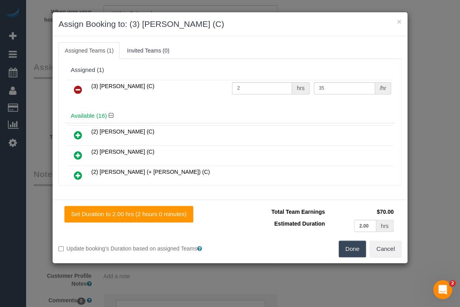
click at [80, 88] on icon at bounding box center [78, 89] width 8 height 9
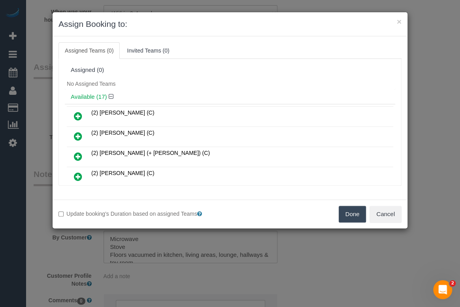
click at [357, 218] on button "Done" at bounding box center [353, 214] width 28 height 17
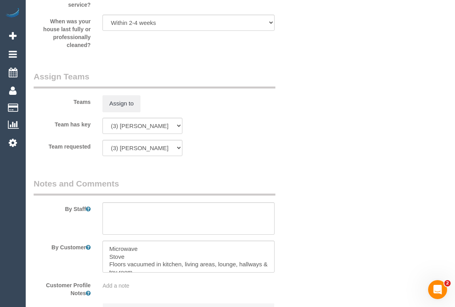
click at [348, 240] on div "× Assign Booking to: Assigned Teams (0) Invited Teams (0) Assigned (0) No Assig…" at bounding box center [227, 153] width 455 height 307
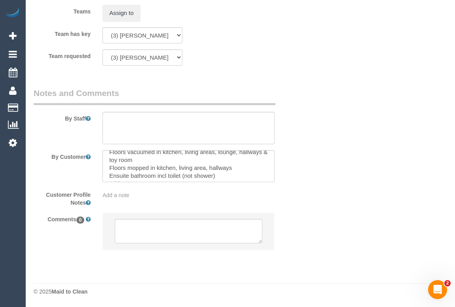
scroll to position [39, 0]
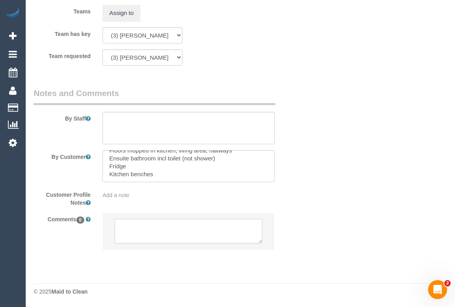
click at [154, 232] on textarea at bounding box center [188, 231] width 147 height 25
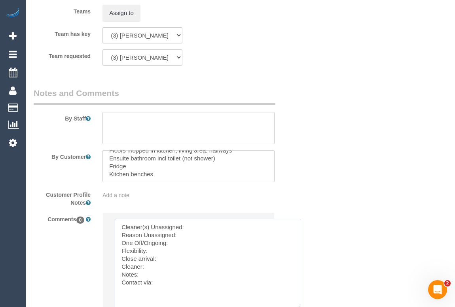
drag, startPoint x: 259, startPoint y: 242, endPoint x: 299, endPoint y: 310, distance: 79.6
click at [197, 236] on textarea at bounding box center [209, 265] width 188 height 92
click at [196, 235] on textarea at bounding box center [209, 265] width 188 height 92
paste textarea "(3) Milasha Fernando (C)"
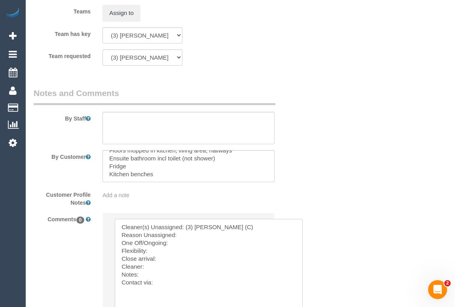
click at [181, 243] on textarea at bounding box center [209, 265] width 188 height 92
click at [290, 243] on textarea at bounding box center [209, 265] width 188 height 92
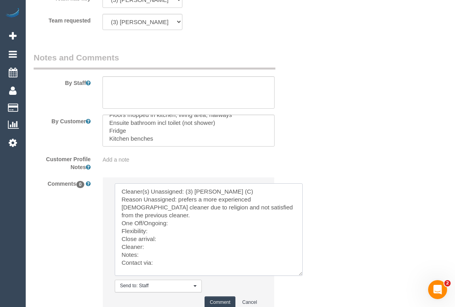
scroll to position [1312, 0]
click at [176, 220] on textarea at bounding box center [209, 229] width 188 height 92
type textarea "Cleaner(s) Unassigned: (3) Milasha Fernando (C) Reason Unassigned: prefers a mo…"
click at [154, 228] on textarea at bounding box center [209, 229] width 188 height 92
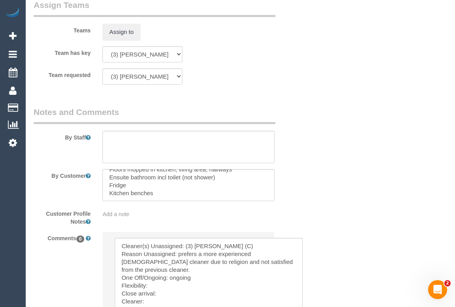
scroll to position [1376, 0]
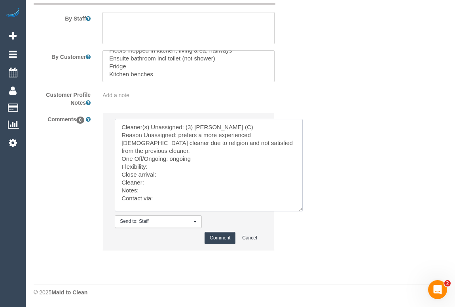
click at [155, 163] on textarea at bounding box center [209, 165] width 188 height 92
click at [162, 173] on textarea at bounding box center [209, 165] width 188 height 92
click at [151, 178] on textarea at bounding box center [209, 165] width 188 height 92
drag, startPoint x: 223, startPoint y: 179, endPoint x: 216, endPoint y: 179, distance: 7.1
click at [216, 179] on textarea at bounding box center [209, 165] width 188 height 92
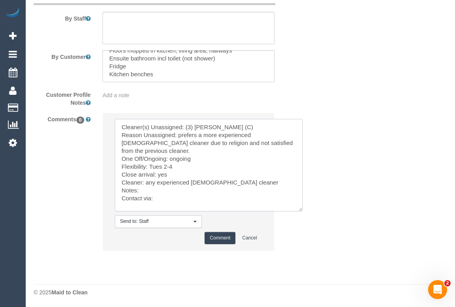
click at [150, 188] on textarea at bounding box center [209, 165] width 188 height 92
drag, startPoint x: 140, startPoint y: 186, endPoint x: 146, endPoint y: 187, distance: 5.6
click at [146, 187] on textarea at bounding box center [209, 165] width 188 height 92
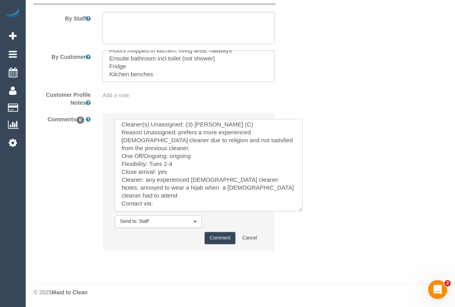
click at [160, 201] on textarea at bounding box center [209, 165] width 188 height 92
type textarea "Cleaner(s) Unassigned: (3) Milasha Fernando (C) Reason Unassigned: prefers a mo…"
click at [215, 238] on button "Comment" at bounding box center [219, 238] width 31 height 12
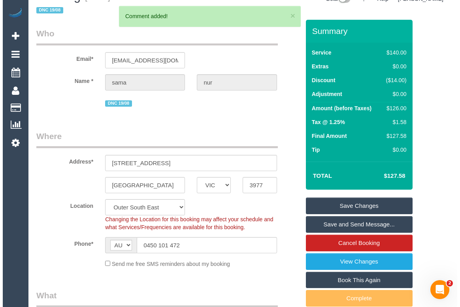
scroll to position [0, 0]
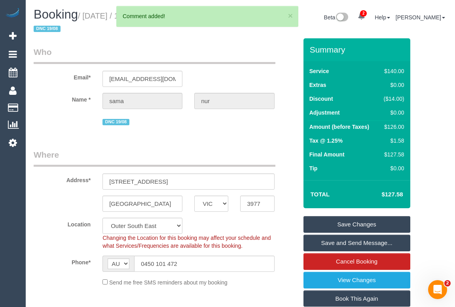
click at [254, 123] on div "DNC 19/08" at bounding box center [188, 121] width 172 height 12
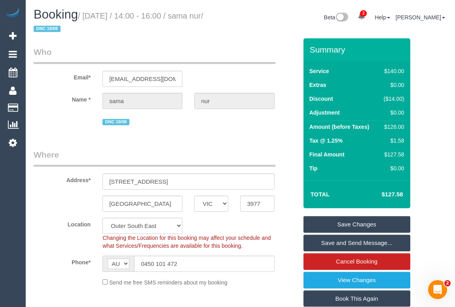
click at [336, 221] on link "Save Changes" at bounding box center [356, 224] width 107 height 17
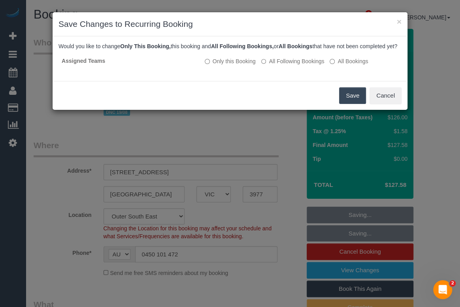
click at [347, 102] on button "Save" at bounding box center [352, 95] width 27 height 17
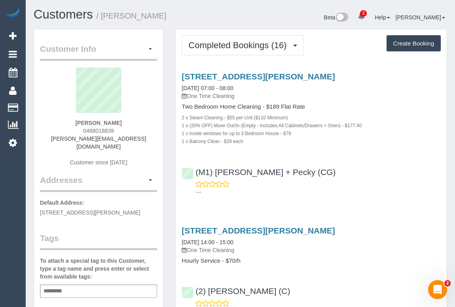
click at [391, 175] on div "(M1) Daniel + Pecky (CG) ---" at bounding box center [311, 179] width 271 height 36
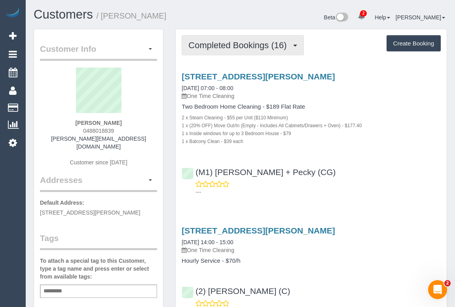
click at [226, 44] on span "Completed Bookings (16)" at bounding box center [239, 45] width 102 height 10
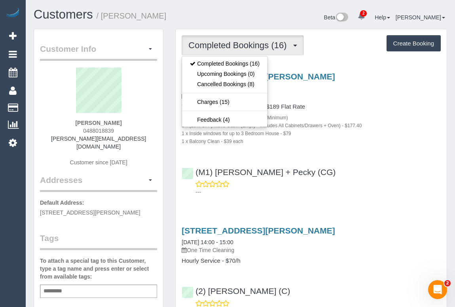
click at [333, 136] on div "1 x Inside windows for up to 3 Bedroom House - $79" at bounding box center [310, 133] width 259 height 8
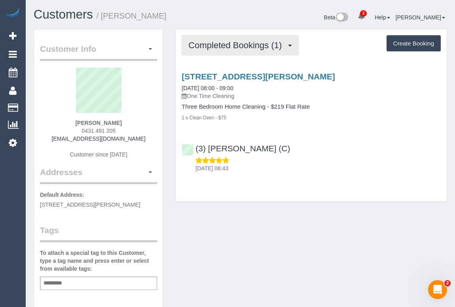
click at [228, 44] on span "Completed Bookings (1)" at bounding box center [236, 45] width 97 height 10
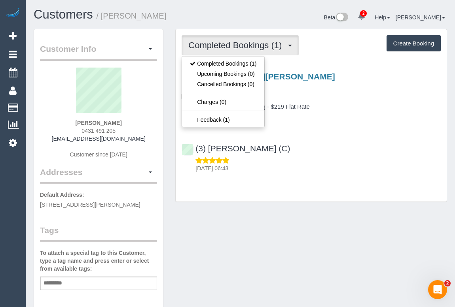
click at [353, 155] on div "(3) [PERSON_NAME] (C) [DATE] 06:43" at bounding box center [311, 155] width 271 height 36
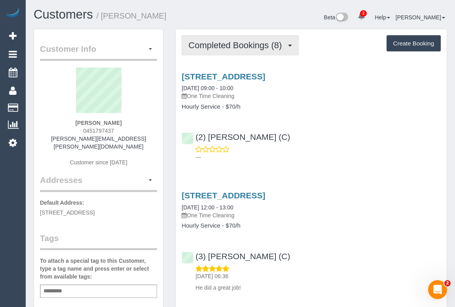
click at [202, 43] on span "Completed Bookings (8)" at bounding box center [236, 45] width 97 height 10
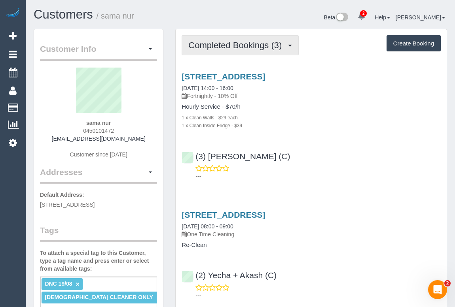
click at [249, 45] on span "Completed Bookings (3)" at bounding box center [236, 45] width 97 height 10
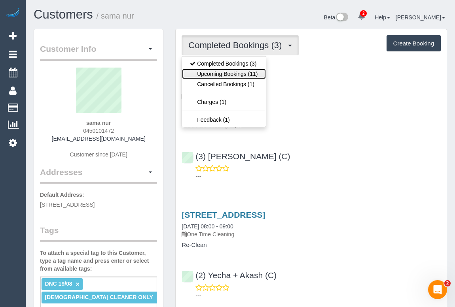
click at [238, 72] on link "Upcoming Bookings (11)" at bounding box center [223, 74] width 83 height 10
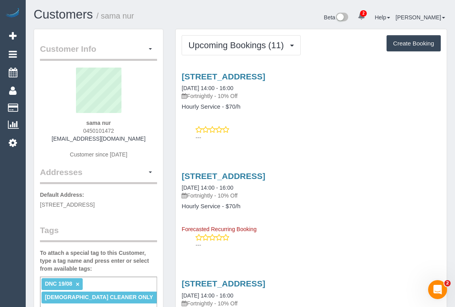
click at [335, 140] on p "---" at bounding box center [317, 138] width 245 height 8
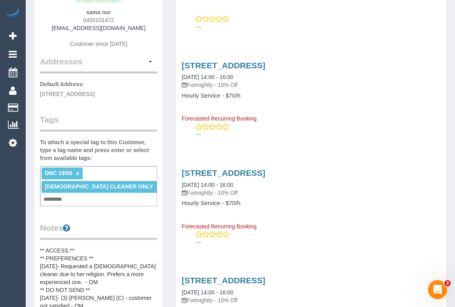
scroll to position [215, 0]
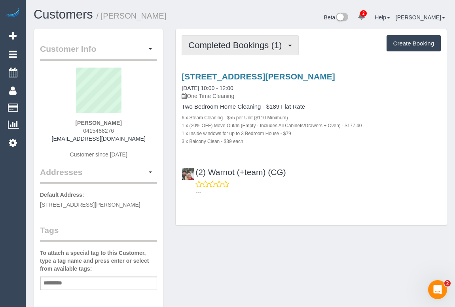
drag, startPoint x: 233, startPoint y: 45, endPoint x: 229, endPoint y: 82, distance: 37.3
click at [233, 44] on span "Completed Bookings (1)" at bounding box center [236, 45] width 97 height 10
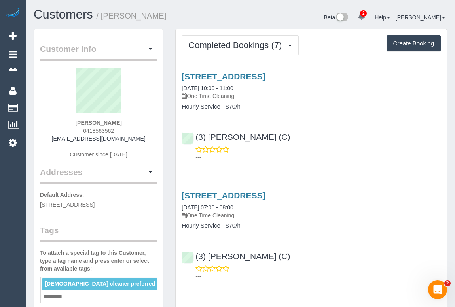
drag, startPoint x: 59, startPoint y: 139, endPoint x: 134, endPoint y: 140, distance: 75.1
click at [134, 140] on div "Elane Zelcer 0418563562 contact@bioconsult.com.au Customer since 2023" at bounding box center [98, 117] width 117 height 99
copy link "contact@bioconsult.com.au"
drag, startPoint x: 137, startPoint y: 278, endPoint x: 120, endPoint y: 294, distance: 23.2
click at [68, 292] on input "text" at bounding box center [55, 297] width 27 height 10
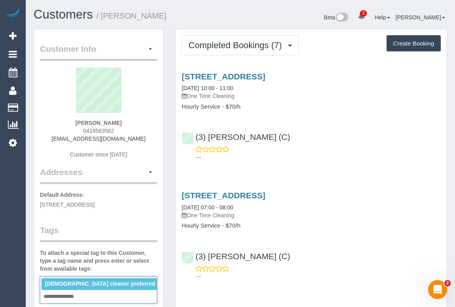
type input "**********"
click at [110, 294] on div "**********" at bounding box center [98, 290] width 117 height 27
click at [335, 274] on p "---" at bounding box center [317, 276] width 245 height 8
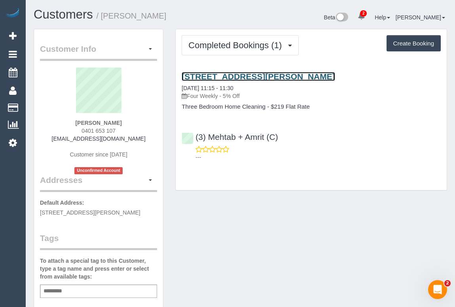
click at [251, 78] on link "[STREET_ADDRESS][PERSON_NAME]" at bounding box center [257, 76] width 153 height 9
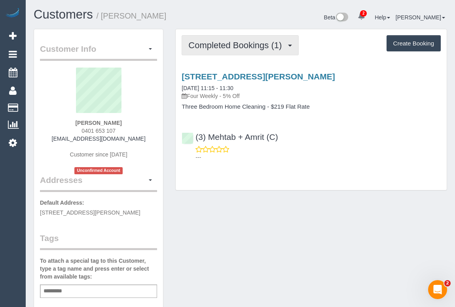
click at [232, 36] on button "Completed Bookings (1)" at bounding box center [239, 45] width 117 height 20
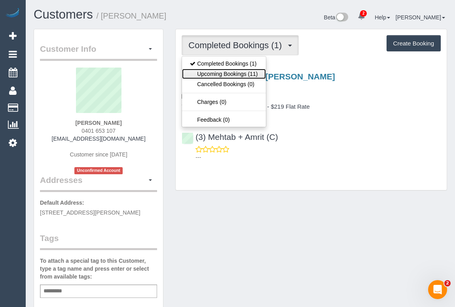
click at [223, 73] on link "Upcoming Bookings (11)" at bounding box center [223, 74] width 83 height 10
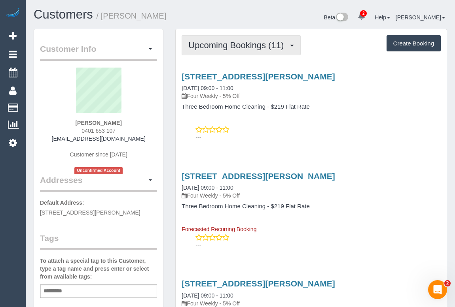
click at [220, 46] on span "Upcoming Bookings (11)" at bounding box center [237, 45] width 99 height 10
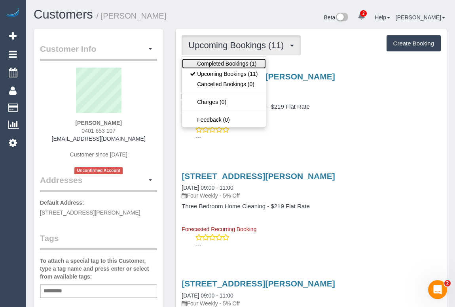
click at [223, 60] on link "Completed Bookings (1)" at bounding box center [223, 64] width 83 height 10
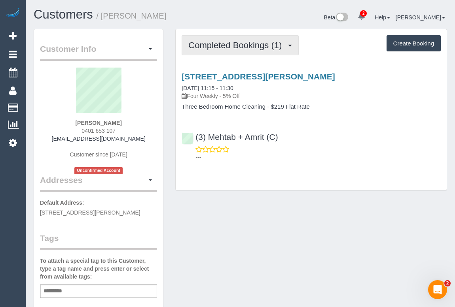
click at [252, 47] on span "Completed Bookings (1)" at bounding box center [236, 45] width 97 height 10
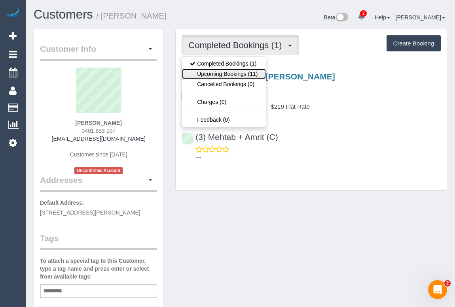
click at [218, 74] on link "Upcoming Bookings (11)" at bounding box center [223, 74] width 83 height 10
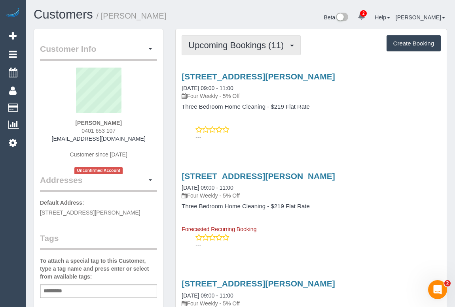
click at [233, 48] on span "Upcoming Bookings (11)" at bounding box center [237, 45] width 99 height 10
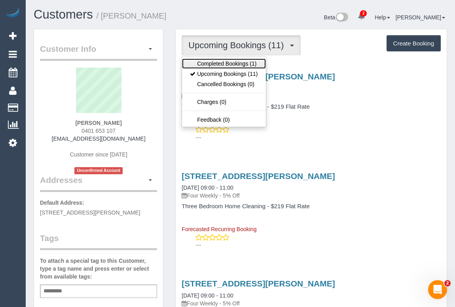
click at [228, 68] on link "Completed Bookings (1)" at bounding box center [223, 64] width 83 height 10
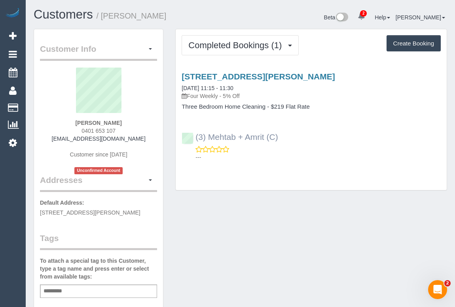
drag, startPoint x: 304, startPoint y: 138, endPoint x: 194, endPoint y: 137, distance: 110.3
click at [194, 137] on div "(3) Mehtab + Amrit (C) ---" at bounding box center [311, 144] width 271 height 36
copy link "(3) Mehtab + Amrit (C)"
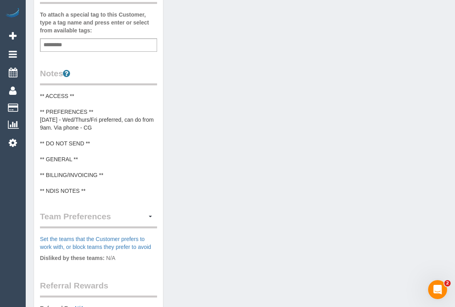
scroll to position [251, 0]
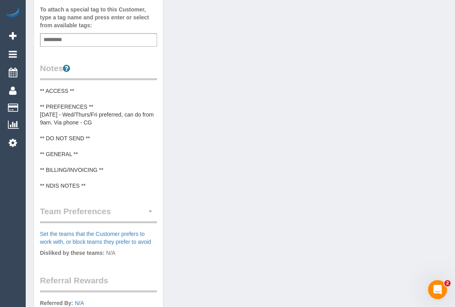
click at [151, 209] on button "button" at bounding box center [149, 212] width 13 height 12
click at [125, 227] on link "Manage Preferences" at bounding box center [122, 226] width 67 height 10
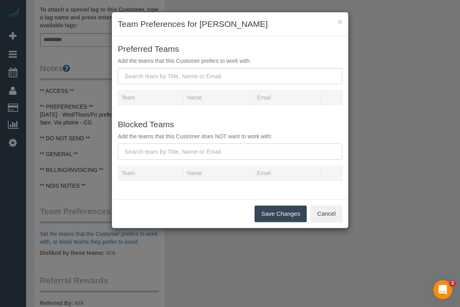
click at [168, 152] on input "text" at bounding box center [230, 151] width 225 height 16
paste input "(3) Mehtab + Amrit (C)"
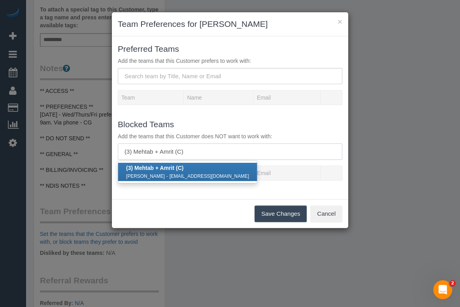
type input "(3) Mehtab + Amrit (C)"
click at [169, 172] on div "Mehtab Singh - pannumehtab52@gmail.com" at bounding box center [187, 176] width 123 height 8
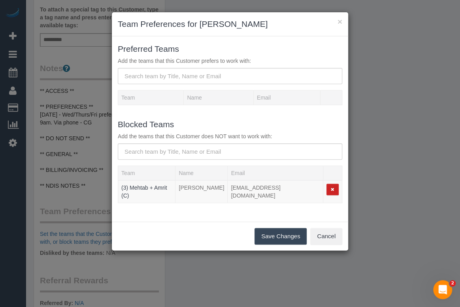
click at [287, 232] on button "Save Changes" at bounding box center [281, 236] width 52 height 17
click at [388, 219] on div "× Team Preferences for Abdo Kasim Preferred Teams Add the teams that this Custo…" at bounding box center [230, 153] width 460 height 307
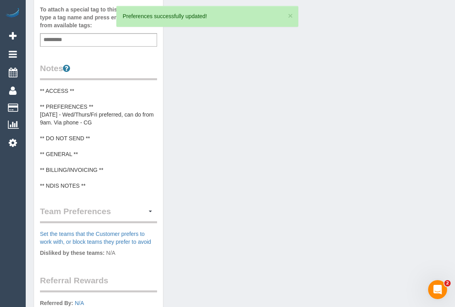
drag, startPoint x: 287, startPoint y: 206, endPoint x: 207, endPoint y: 246, distance: 89.8
click at [287, 206] on div "Customer Info Edit Contact Info Send Message Email Preferences Special Sales Ta…" at bounding box center [240, 93] width 425 height 632
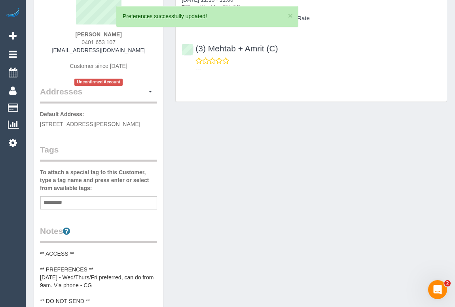
scroll to position [0, 0]
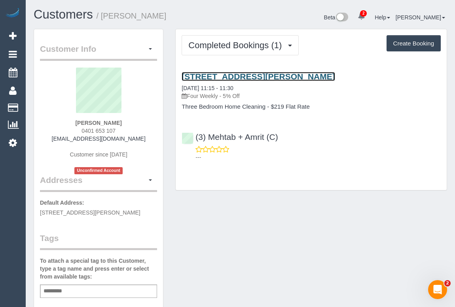
click at [267, 75] on link "8 Olearia Close, Wollert, VIC 3750" at bounding box center [257, 76] width 153 height 9
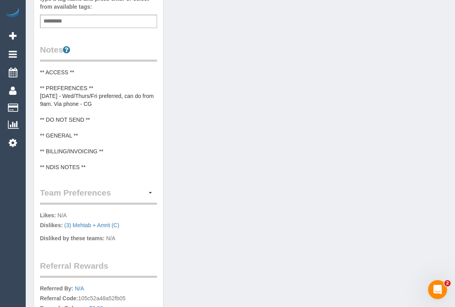
scroll to position [287, 0]
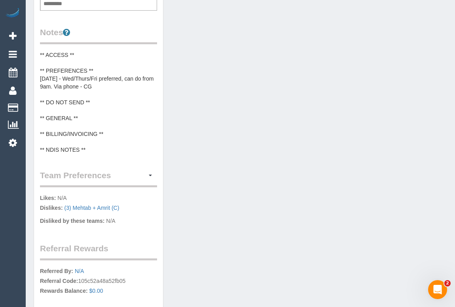
click at [92, 104] on pre "** ACCESS ** ** PREFERENCES ** [DATE] - Wed/Thurs/Fri preferred, can do from 9a…" at bounding box center [98, 102] width 117 height 103
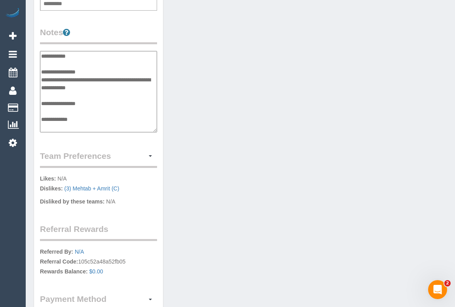
scroll to position [24, 0]
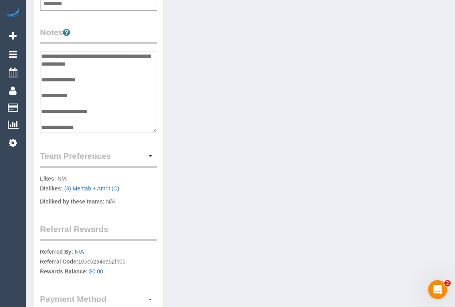
click at [92, 104] on textarea "**********" at bounding box center [98, 91] width 117 height 81
click at [94, 77] on textarea "**********" at bounding box center [98, 91] width 117 height 81
type textarea "**********"
drag, startPoint x: 126, startPoint y: 189, endPoint x: 64, endPoint y: 188, distance: 62.1
click at [64, 188] on p "Likes: N/A Dislikes: (3) Mehtab + Amrit (C)" at bounding box center [98, 184] width 117 height 20
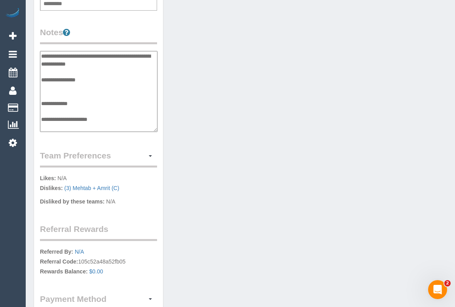
copy link "(3) Mehtab + Amrit (C)"
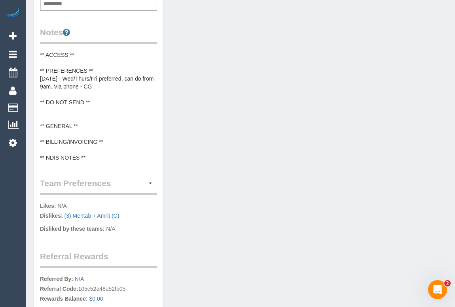
click at [72, 109] on pre "** ACCESS ** ** PREFERENCES ** 18/08/25 - Wed/Thurs/Fri preferred, can do from …" at bounding box center [98, 106] width 117 height 111
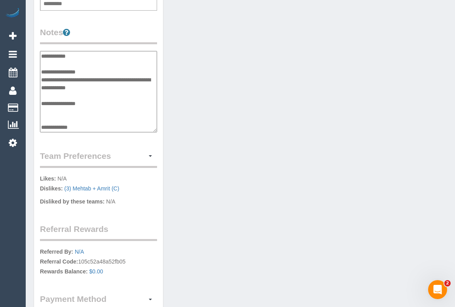
scroll to position [32, 0]
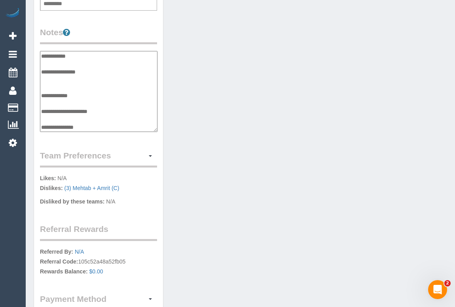
click at [54, 80] on textarea "**********" at bounding box center [98, 91] width 117 height 81
type textarea "**********"
click at [349, 140] on div "Customer Info Edit Contact Info Send Message Email Preferences Special Sales Ta…" at bounding box center [240, 49] width 425 height 617
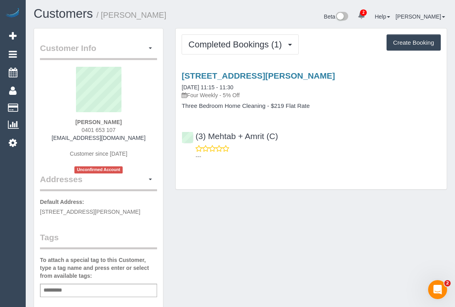
scroll to position [0, 0]
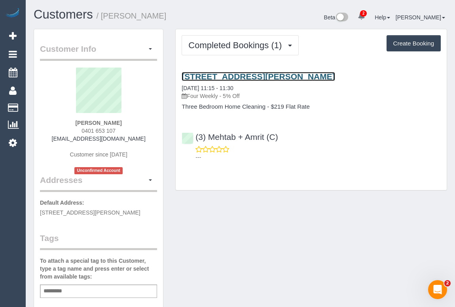
click at [239, 78] on link "8 Olearia Close, Wollert, VIC 3750" at bounding box center [257, 76] width 153 height 9
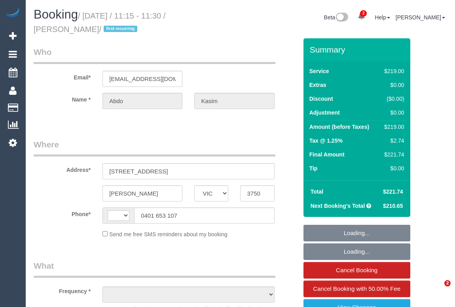
select select "VIC"
select select "number:28"
select select "number:14"
select select "number:19"
select select "number:22"
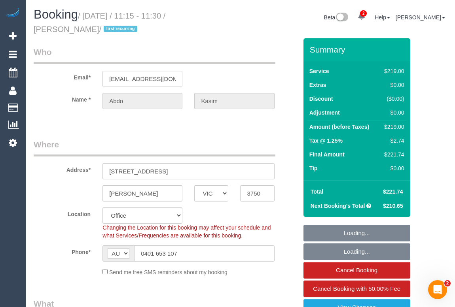
select select "string:AU"
select select "string:stripe-pm_1RxKd02GScqysDRV2NtKjsSS"
select select "object:2159"
select select "VIC"
select select "object:610"
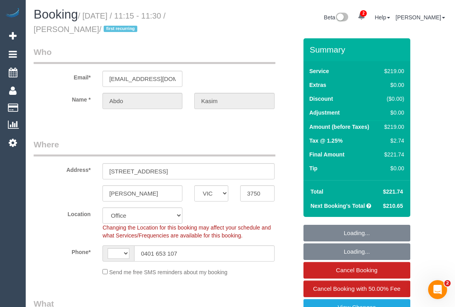
select select "string:AU"
select select "string:stripe-pm_1RxKd02GScqysDRV2NtKjsSS"
click at [363, 304] on link "View Changes" at bounding box center [356, 307] width 107 height 17
select select "number:28"
select select "number:14"
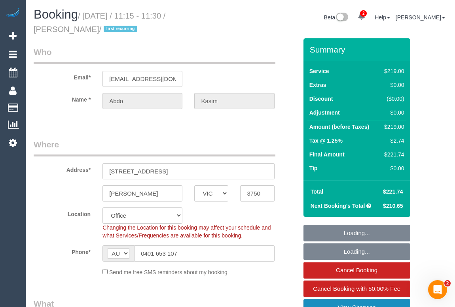
select select "number:19"
select select "number:22"
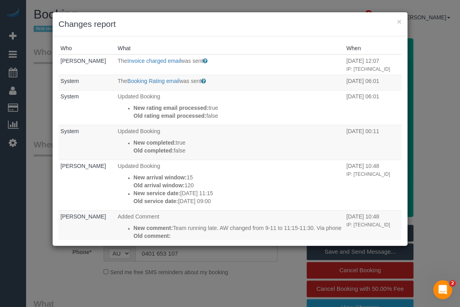
click at [249, 27] on h3 "Changes report" at bounding box center [230, 24] width 343 height 12
click at [165, 79] on link "Booking Rating email" at bounding box center [153, 81] width 52 height 6
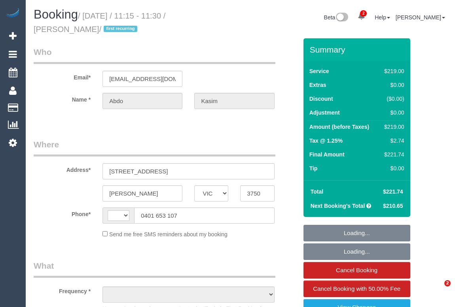
select select "VIC"
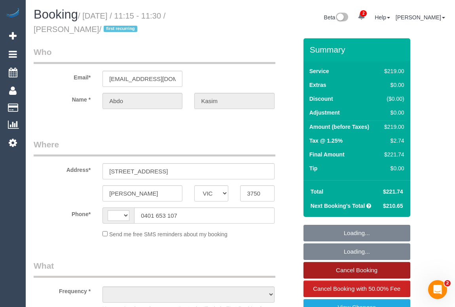
select select "object:361"
select select "string:stripe-pm_1RxKd02GScqysDRV2NtKjsSS"
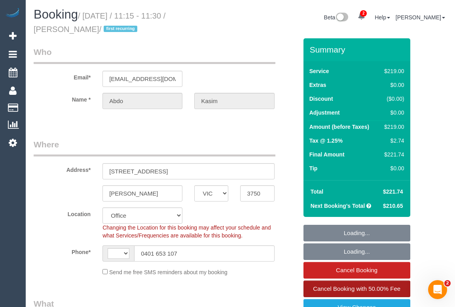
select select "object:711"
select select "string:AU"
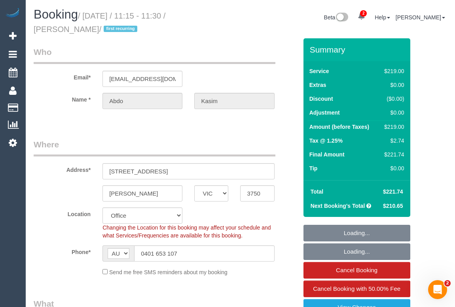
select select "number:28"
select select "number:14"
select select "number:19"
select select "number:22"
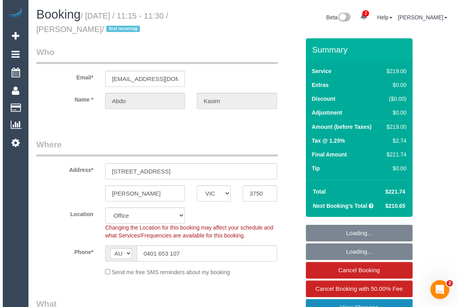
scroll to position [143, 0]
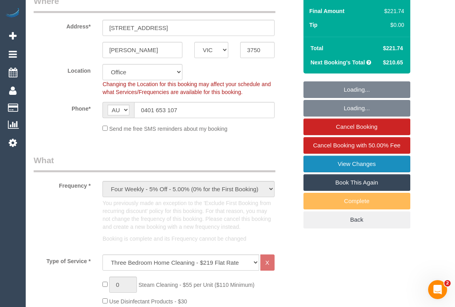
click at [341, 162] on link "View Changes" at bounding box center [356, 164] width 107 height 17
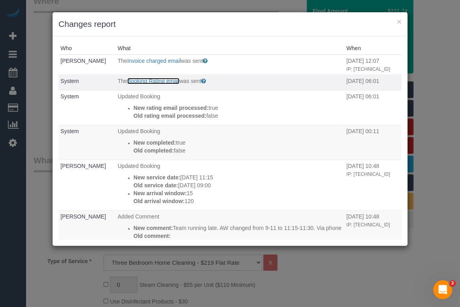
click at [147, 80] on link "Booking Rating email" at bounding box center [153, 81] width 52 height 6
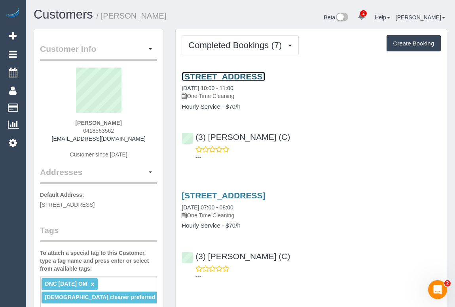
click at [227, 77] on link "[STREET_ADDRESS]" at bounding box center [222, 76] width 83 height 9
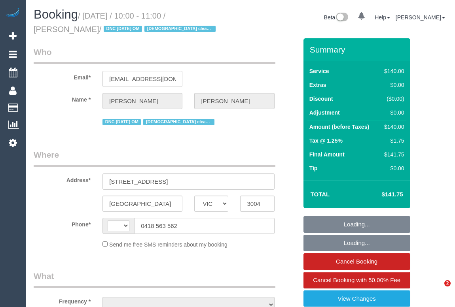
select select "VIC"
select select "string:AU"
select select "object:589"
select select "string:stripe-pm_1QjuFi2GScqysDRVJ4jyGBm4"
select select "number:28"
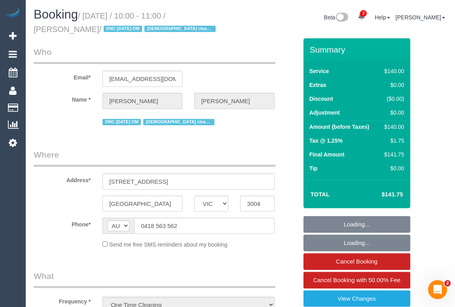
select select "number:14"
select select "number:18"
select select "number:25"
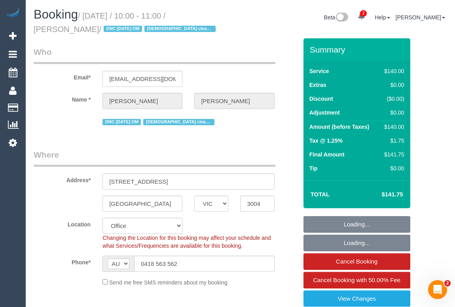
select select "object:2210"
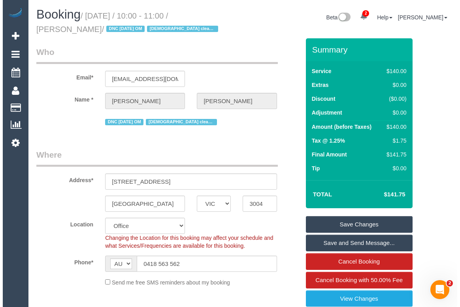
scroll to position [143, 0]
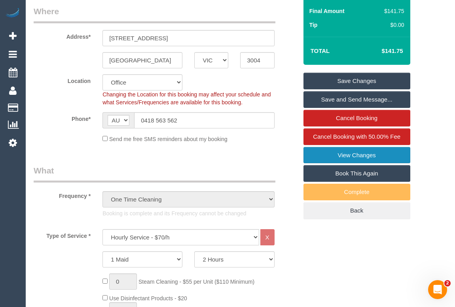
click at [347, 158] on link "View Changes" at bounding box center [356, 155] width 107 height 17
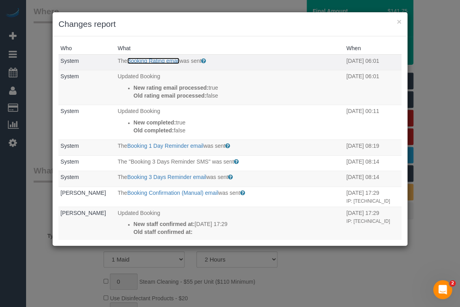
click at [159, 59] on link "Booking Rating email" at bounding box center [153, 61] width 52 height 6
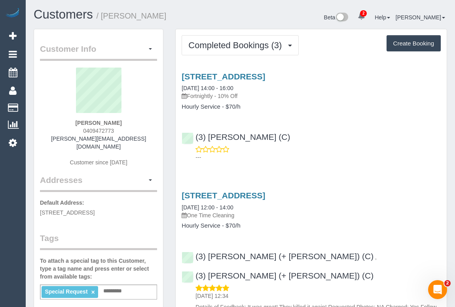
drag, startPoint x: 81, startPoint y: 130, endPoint x: 145, endPoint y: 130, distance: 63.6
click at [145, 130] on div "[PERSON_NAME] 0409472773 [PERSON_NAME][EMAIL_ADDRESS][DOMAIN_NAME] Customer sin…" at bounding box center [98, 121] width 117 height 107
copy span "0409472773"
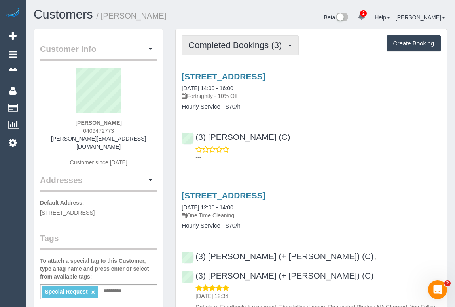
click at [237, 46] on span "Completed Bookings (3)" at bounding box center [236, 45] width 97 height 10
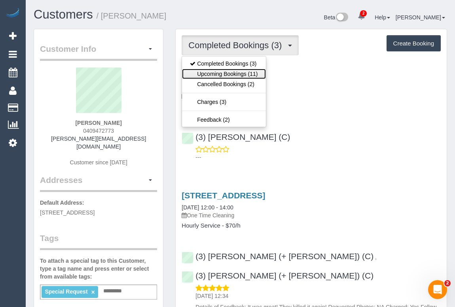
click at [235, 74] on link "Upcoming Bookings (11)" at bounding box center [223, 74] width 83 height 10
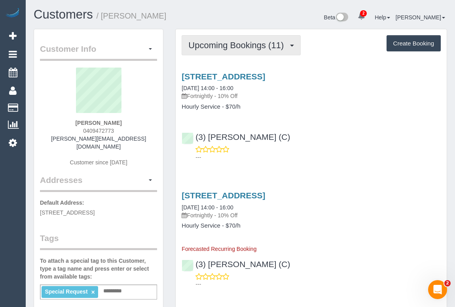
click at [228, 46] on span "Upcoming Bookings (11)" at bounding box center [237, 45] width 99 height 10
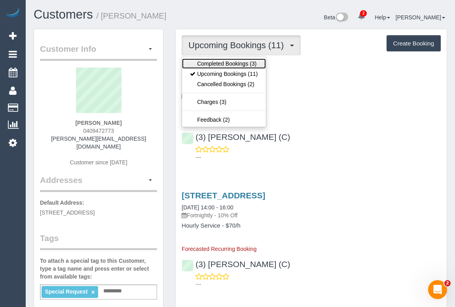
click at [231, 66] on link "Completed Bookings (3)" at bounding box center [223, 64] width 83 height 10
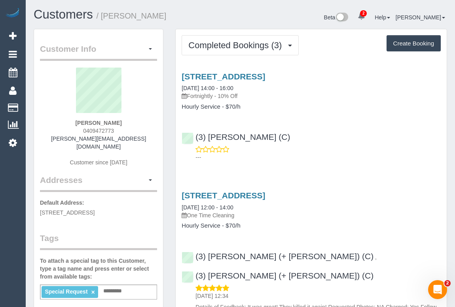
click at [317, 121] on div "[STREET_ADDRESS] [DATE] 14:00 - 16:00 Fortnightly - 10% Off Hourly Service - $7…" at bounding box center [311, 115] width 271 height 100
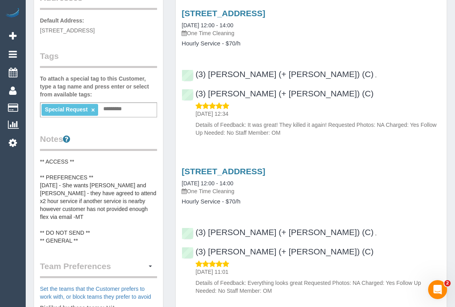
scroll to position [108, 0]
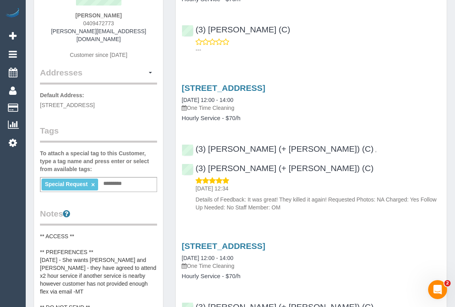
click at [402, 122] on div "[STREET_ADDRESS] [DATE] 12:00 - 14:00 One Time Cleaning Hourly Service - $70/h …" at bounding box center [311, 146] width 271 height 138
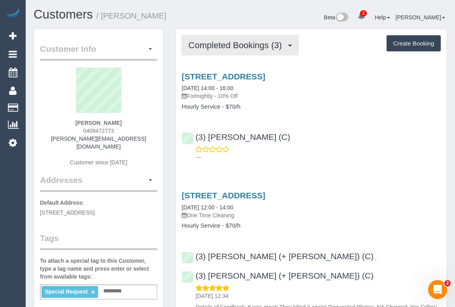
drag, startPoint x: 247, startPoint y: 45, endPoint x: 244, endPoint y: 48, distance: 4.2
click at [246, 46] on span "Completed Bookings (3)" at bounding box center [236, 45] width 97 height 10
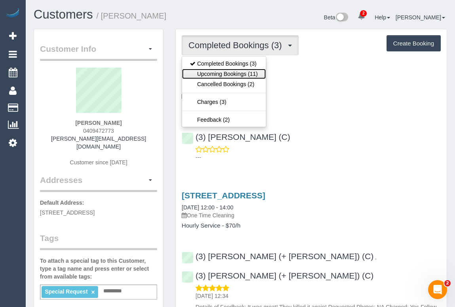
click at [231, 75] on link "Upcoming Bookings (11)" at bounding box center [223, 74] width 83 height 10
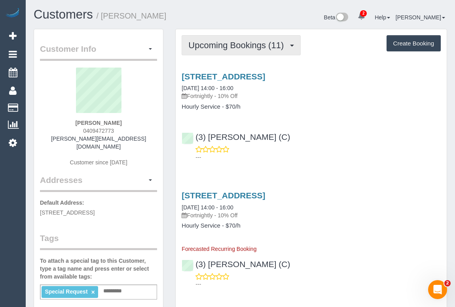
click at [239, 51] on button "Upcoming Bookings (11)" at bounding box center [240, 45] width 119 height 20
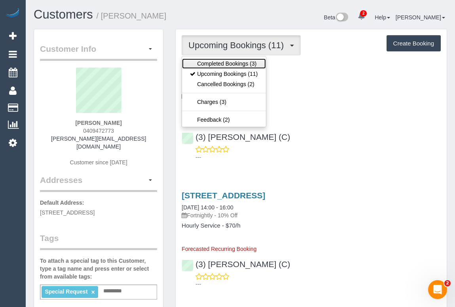
click at [231, 64] on link "Completed Bookings (3)" at bounding box center [223, 64] width 83 height 10
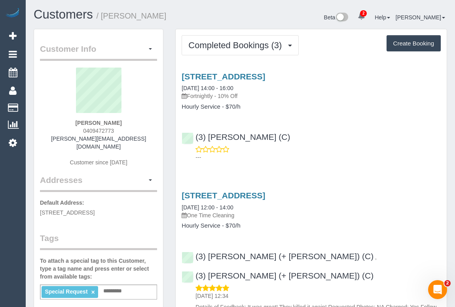
click at [242, 33] on div "Completed Bookings (3) Completed Bookings (3) Upcoming Bookings (11) Cancelled …" at bounding box center [311, 267] width 271 height 477
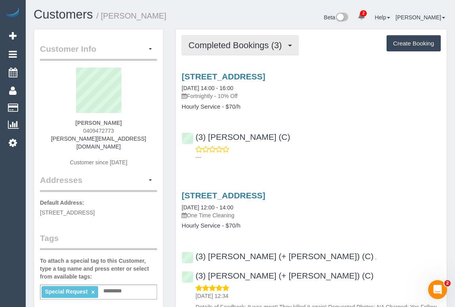
click at [233, 45] on span "Completed Bookings (3)" at bounding box center [236, 45] width 97 height 10
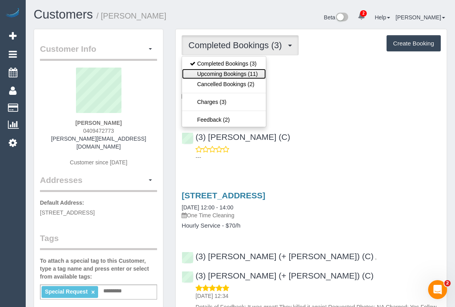
click at [231, 73] on link "Upcoming Bookings (11)" at bounding box center [223, 74] width 83 height 10
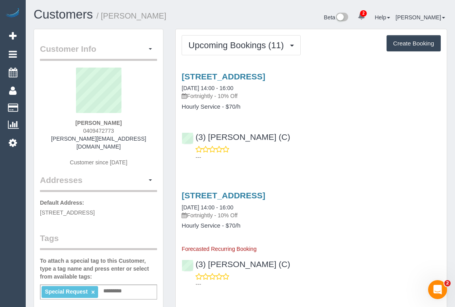
click at [335, 140] on div "(3) Imanuil Afiuo (C) ---" at bounding box center [311, 144] width 271 height 36
drag, startPoint x: 325, startPoint y: 149, endPoint x: 341, endPoint y: 154, distance: 16.5
click at [325, 149] on div "---" at bounding box center [310, 153] width 259 height 16
click at [353, 139] on div "(3) Imanuil Afiuo (C) ---" at bounding box center [311, 144] width 271 height 36
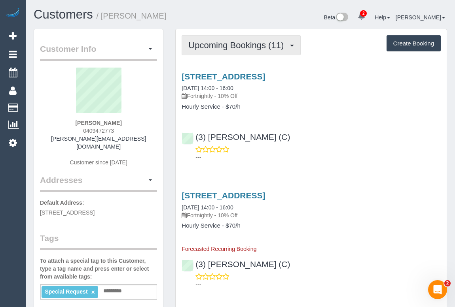
drag, startPoint x: 233, startPoint y: 48, endPoint x: 233, endPoint y: 63, distance: 15.0
click at [233, 50] on button "Upcoming Bookings (11)" at bounding box center [240, 45] width 119 height 20
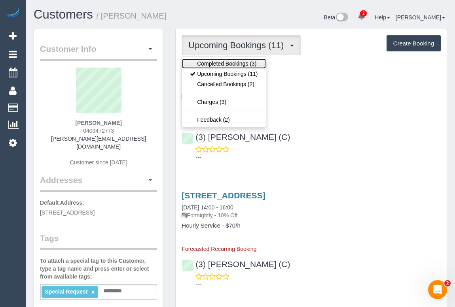
click at [231, 62] on link "Completed Bookings (3)" at bounding box center [223, 64] width 83 height 10
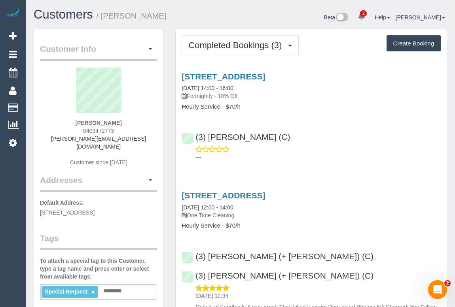
drag, startPoint x: 349, startPoint y: 139, endPoint x: 240, endPoint y: 230, distance: 142.8
click at [349, 139] on div "(3) Imanuil Afiuo (C) ---" at bounding box center [311, 144] width 271 height 36
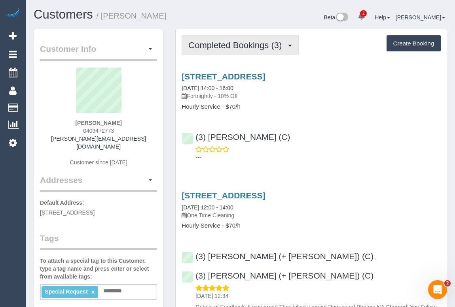
click at [211, 47] on span "Completed Bookings (3)" at bounding box center [236, 45] width 97 height 10
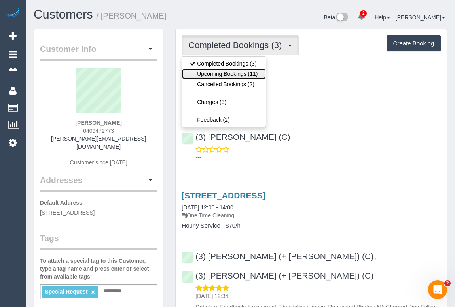
click at [208, 76] on link "Upcoming Bookings (11)" at bounding box center [223, 74] width 83 height 10
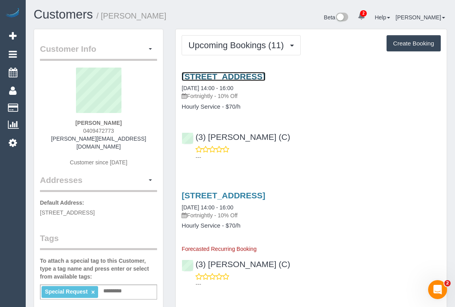
click at [238, 79] on link "472a Whitehorse Road, Surrey Hills, VIC 3127" at bounding box center [222, 76] width 83 height 9
drag, startPoint x: 98, startPoint y: 203, endPoint x: 141, endPoint y: 204, distance: 43.1
click at [94, 210] on span "472a Whitehorse Road, SURREY HILLS, VIC 3127" at bounding box center [67, 213] width 55 height 6
copy span "SURREY HILLS,"
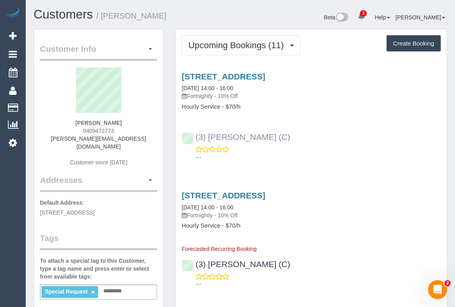
drag, startPoint x: 273, startPoint y: 136, endPoint x: 196, endPoint y: 137, distance: 76.3
click at [196, 137] on div "(3) [PERSON_NAME] (C)" at bounding box center [237, 136] width 112 height 9
copy link "(3) [PERSON_NAME] (C)"
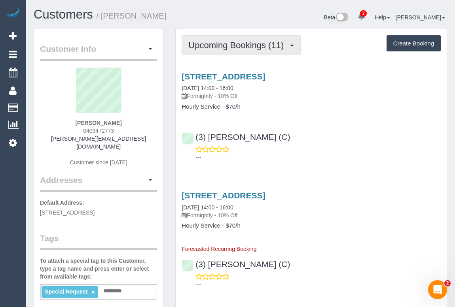
click at [227, 40] on span "Upcoming Bookings (11)" at bounding box center [237, 45] width 99 height 10
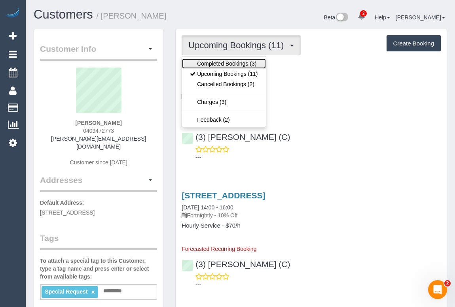
click at [228, 61] on link "Completed Bookings (3)" at bounding box center [223, 64] width 83 height 10
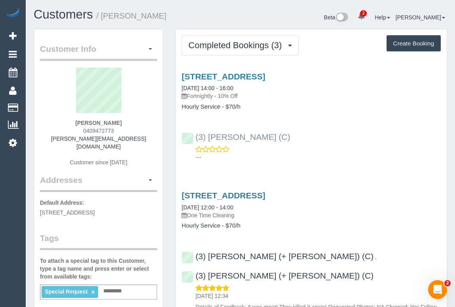
drag, startPoint x: 279, startPoint y: 138, endPoint x: 205, endPoint y: 138, distance: 74.7
click at [205, 138] on div "(3) Imanuil Afiuo (C) ---" at bounding box center [311, 144] width 271 height 36
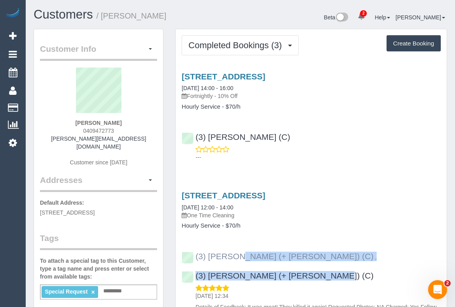
drag, startPoint x: 381, startPoint y: 257, endPoint x: 196, endPoint y: 257, distance: 185.4
click at [196, 257] on div "(3) Jay (+ Smruti) (C) , (3) Smruti (+ Jay) (C) 16/07/2025 12:34 Details of Fee…" at bounding box center [311, 282] width 271 height 74
copy div "(3) Jay (+ Smruti) (C) , (3) Smruti (+ Jay) (C)"
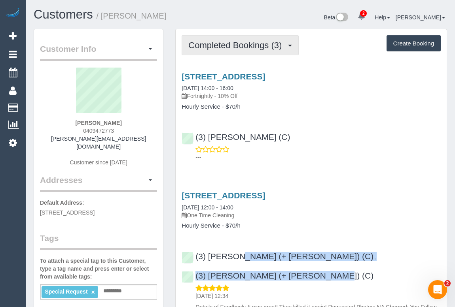
click at [233, 45] on span "Completed Bookings (3)" at bounding box center [236, 45] width 97 height 10
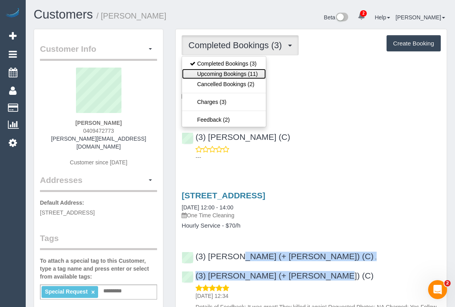
click at [226, 71] on link "Upcoming Bookings (11)" at bounding box center [223, 74] width 83 height 10
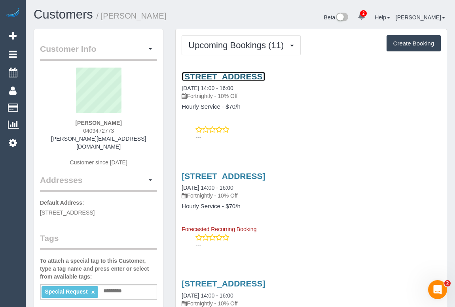
click at [263, 76] on link "472a Whitehorse Road, Surrey Hills, VIC 3127" at bounding box center [222, 76] width 83 height 9
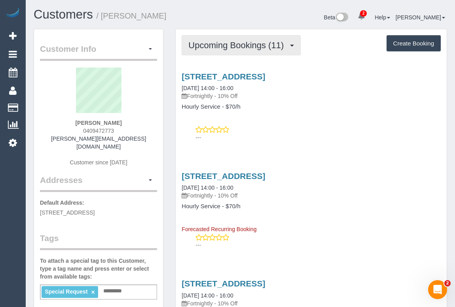
click at [254, 44] on span "Upcoming Bookings (11)" at bounding box center [237, 45] width 99 height 10
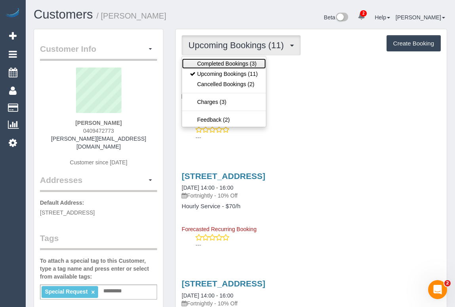
click at [240, 63] on link "Completed Bookings (3)" at bounding box center [223, 64] width 83 height 10
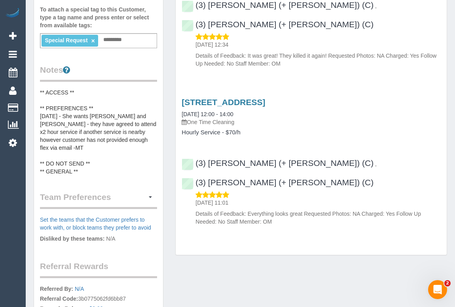
scroll to position [358, 0]
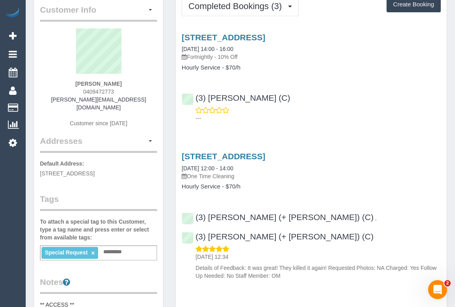
scroll to position [0, 0]
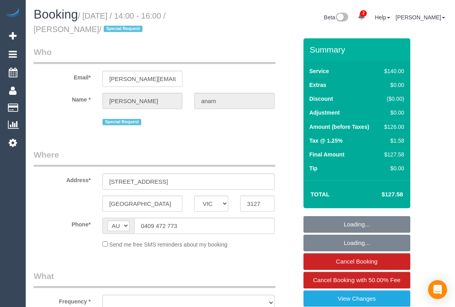
select select "VIC"
select select "object:559"
select select "string:stripe-pm_1RPExR2GScqysDRVHdGaHHCK"
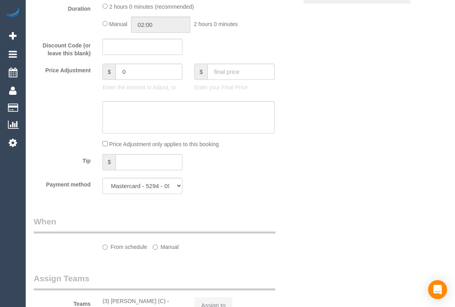
select select "object:566"
select select "spot1"
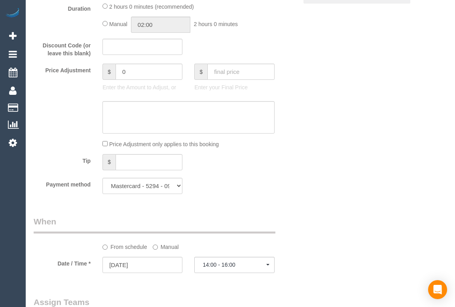
select select "number:28"
select select "number:14"
select select "number:18"
select select "number:25"
select select "number:35"
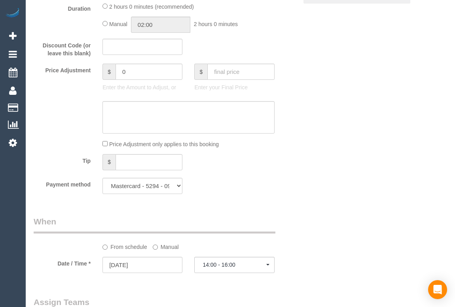
select select "number:12"
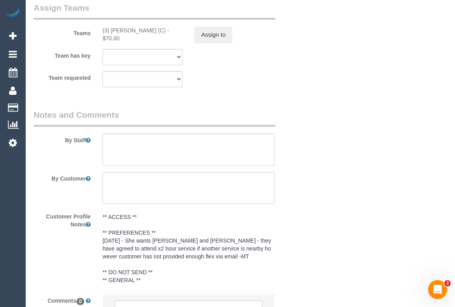
scroll to position [1265, 0]
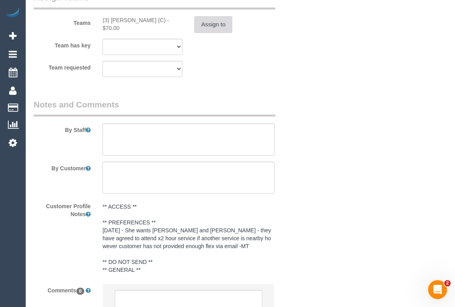
click at [210, 28] on button "Assign to" at bounding box center [213, 24] width 38 height 17
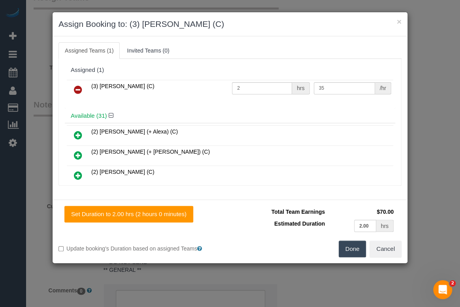
drag, startPoint x: 77, startPoint y: 89, endPoint x: 94, endPoint y: 111, distance: 29.0
click at [77, 89] on icon at bounding box center [78, 89] width 8 height 9
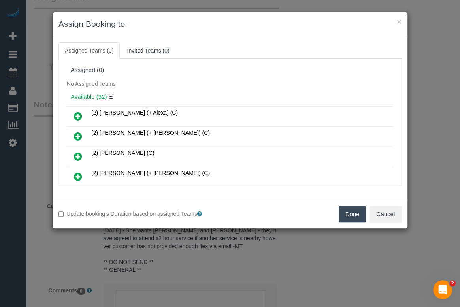
click at [344, 211] on button "Done" at bounding box center [353, 214] width 28 height 17
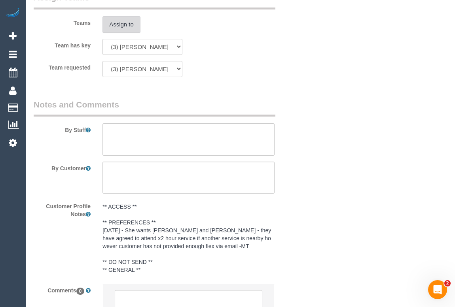
scroll to position [1336, 0]
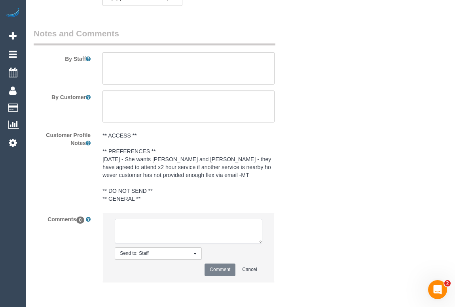
drag, startPoint x: 169, startPoint y: 230, endPoint x: 172, endPoint y: 227, distance: 4.5
click at [170, 229] on textarea at bounding box center [188, 231] width 147 height 25
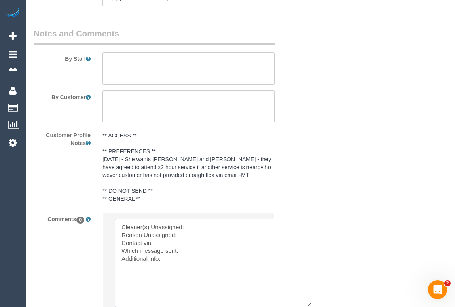
drag, startPoint x: 259, startPoint y: 240, endPoint x: 295, endPoint y: 289, distance: 61.0
click at [308, 304] on textarea at bounding box center [213, 263] width 196 height 88
click at [199, 227] on textarea at bounding box center [213, 262] width 196 height 87
paste textarea "flex : [DATE] afternoon this week. [DATE]- [DATE]"
click at [171, 257] on textarea at bounding box center [213, 262] width 196 height 87
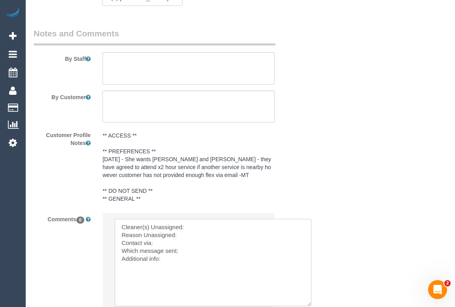
paste textarea "flex : [DATE] afternoon this week. [DATE]- [DATE]"
click at [182, 251] on textarea at bounding box center [213, 262] width 196 height 87
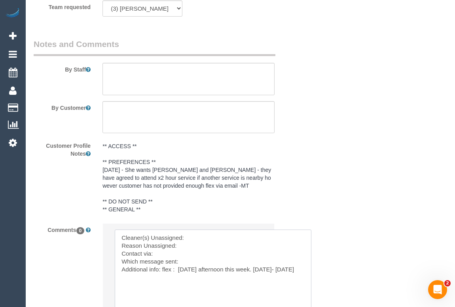
scroll to position [1431, 0]
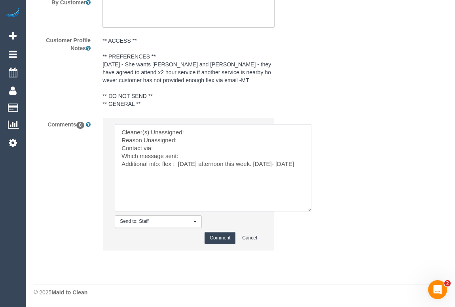
click at [200, 133] on textarea at bounding box center [213, 167] width 196 height 87
paste textarea "(3) [PERSON_NAME] (C)"
click at [191, 140] on textarea at bounding box center [213, 167] width 196 height 87
drag, startPoint x: 179, startPoint y: 140, endPoint x: 190, endPoint y: 140, distance: 10.7
click at [190, 140] on textarea at bounding box center [213, 167] width 196 height 87
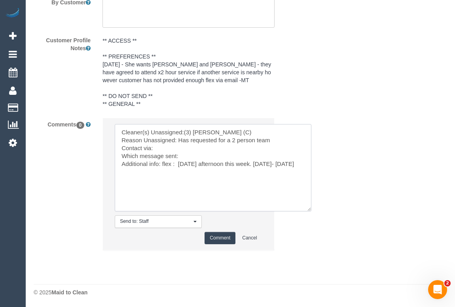
click at [166, 150] on textarea at bounding box center [213, 167] width 196 height 87
click at [184, 155] on textarea at bounding box center [213, 167] width 196 height 87
type textarea "Cleaner(s) Unassigned:(3) [PERSON_NAME] (C) Reason Unassigned: Has requested fo…"
click at [221, 237] on button "Comment" at bounding box center [219, 238] width 31 height 12
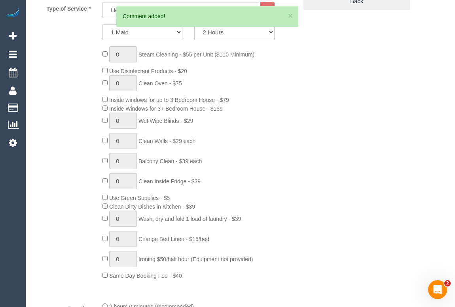
scroll to position [138, 0]
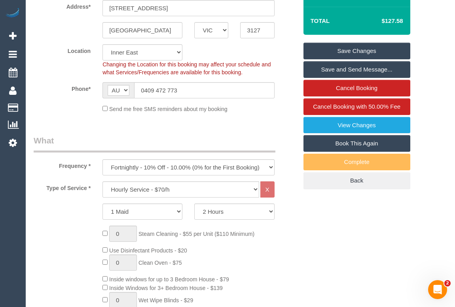
scroll to position [0, 0]
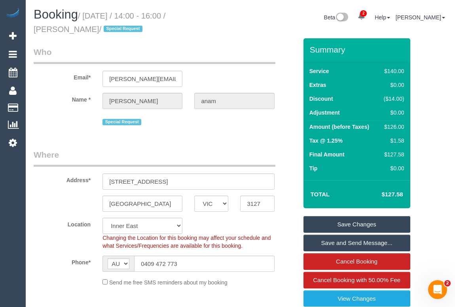
click at [336, 224] on link "Save Changes" at bounding box center [356, 224] width 107 height 17
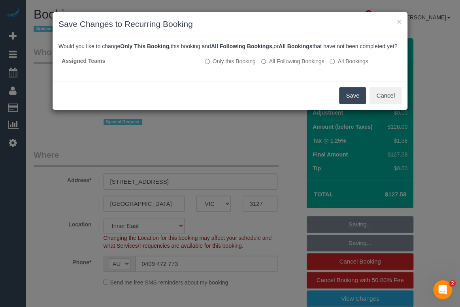
click at [347, 104] on button "Save" at bounding box center [352, 95] width 27 height 17
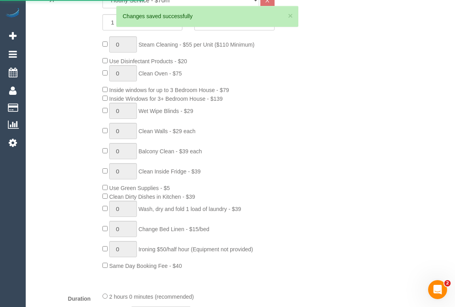
scroll to position [467, 0]
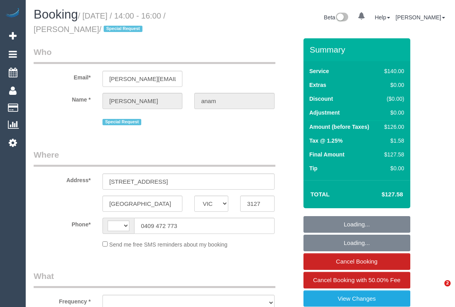
select select "VIC"
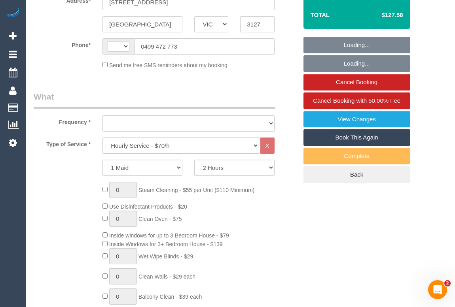
select select "string:AU"
select select "object:740"
select select "string:stripe-pm_1RPExR2GScqysDRVHdGaHHCK"
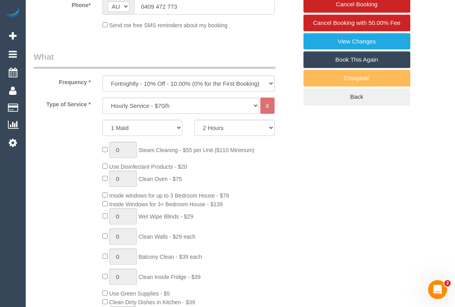
select select "object:891"
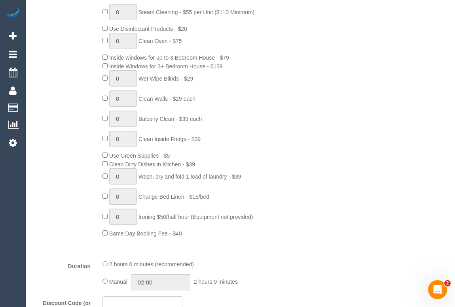
select select "number:28"
select select "number:14"
select select "number:18"
select select "number:25"
select select "number:35"
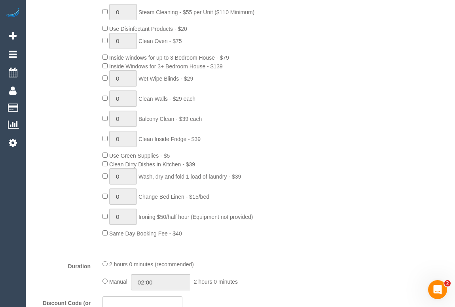
select select "number:12"
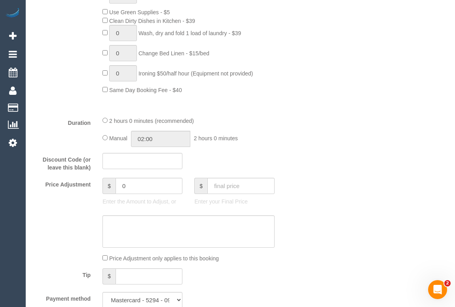
select select "spot1"
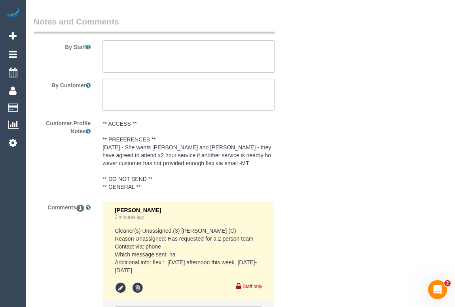
scroll to position [1435, 0]
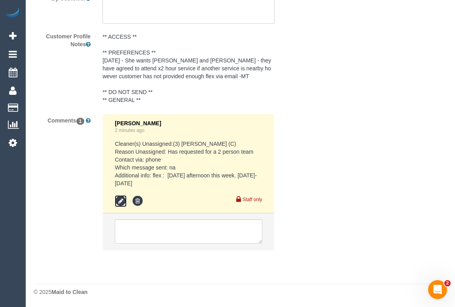
click at [120, 200] on icon at bounding box center [121, 201] width 12 height 12
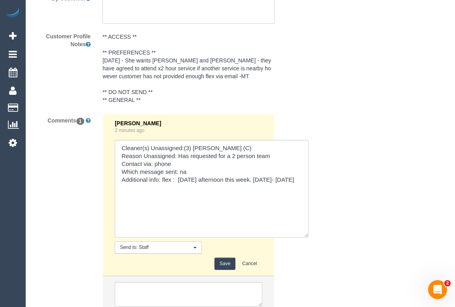
drag, startPoint x: 260, startPoint y: 171, endPoint x: 306, endPoint y: 245, distance: 87.2
click at [272, 155] on textarea at bounding box center [212, 189] width 194 height 98
paste textarea "(3) [PERSON_NAME] (+ [PERSON_NAME]) (C) , (3) [PERSON_NAME] (+ [PERSON_NAME]) (…"
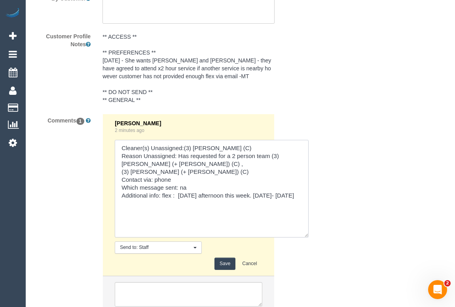
click at [272, 156] on textarea at bounding box center [212, 189] width 194 height 98
type textarea "Cleaner(s) Unassigned:(3) [PERSON_NAME] (C) Reason Unassigned: Has requested fo…"
click at [217, 264] on button "Save" at bounding box center [224, 264] width 21 height 12
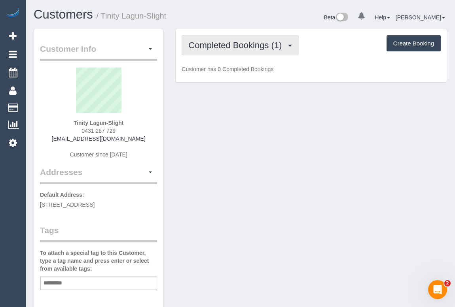
click at [246, 46] on span "Completed Bookings (1)" at bounding box center [236, 45] width 97 height 10
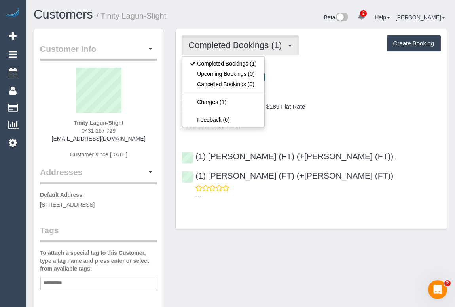
click at [368, 116] on div "1 x Spring Clean - $70" at bounding box center [310, 117] width 259 height 8
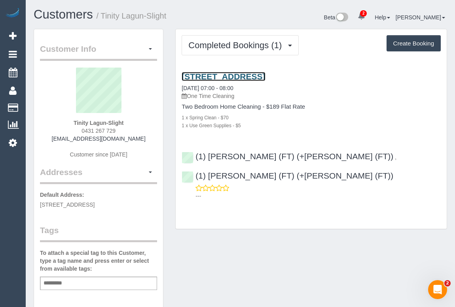
click at [237, 75] on link "1/1 Henley Court, Hoppers Crossing, VIC 3029" at bounding box center [222, 76] width 83 height 9
drag, startPoint x: 76, startPoint y: 128, endPoint x: 147, endPoint y: 130, distance: 70.8
click at [147, 130] on div "Tinity Lagun-Slight 0431 267 729 trinmillag18sli@hotmail.com Customer since 2025" at bounding box center [98, 117] width 117 height 99
copy span "0431 267 729"
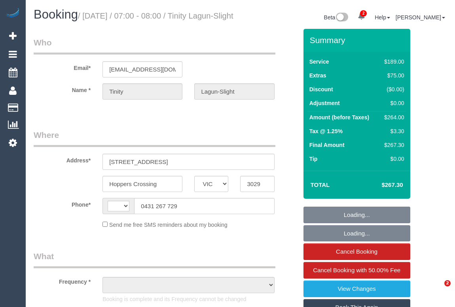
select select "VIC"
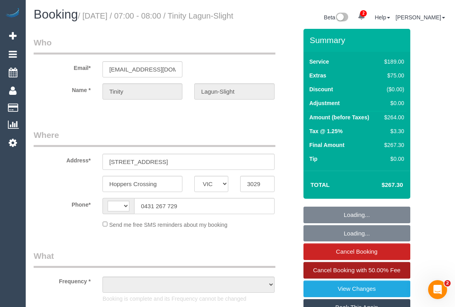
select select "string:AU"
select select "object:580"
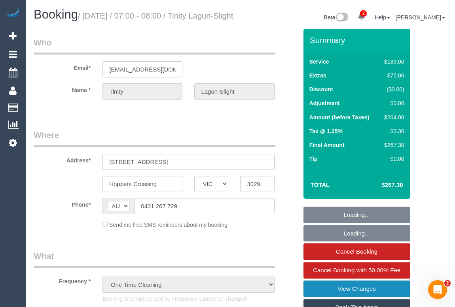
select select "string:stripe-pm_1RvXZ12GScqysDRVfqXCIYns"
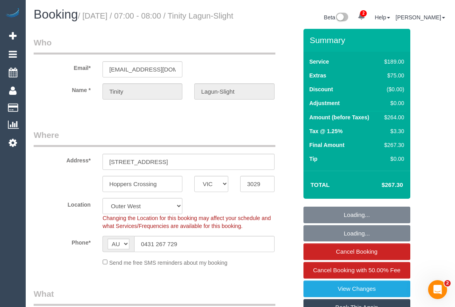
select select "number:29"
select select "number:14"
select select "number:19"
select select "number:36"
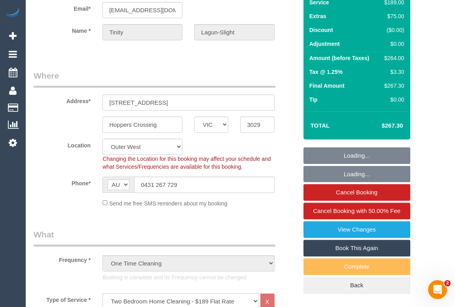
select select "object:1232"
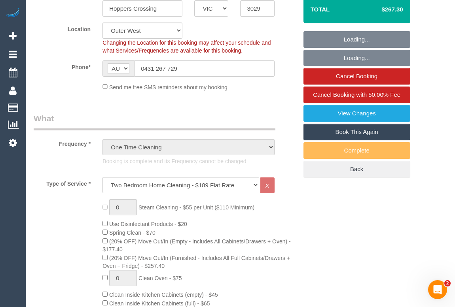
scroll to position [179, 0]
select select "spot1"
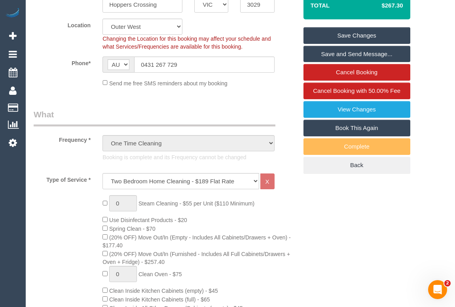
scroll to position [0, 0]
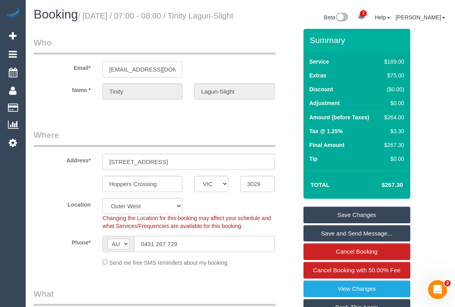
click at [109, 77] on input "[EMAIL_ADDRESS][DOMAIN_NAME]" at bounding box center [142, 69] width 80 height 16
drag, startPoint x: 107, startPoint y: 77, endPoint x: 184, endPoint y: 75, distance: 77.1
click at [184, 75] on div "[EMAIL_ADDRESS][DOMAIN_NAME]" at bounding box center [142, 69] width 92 height 16
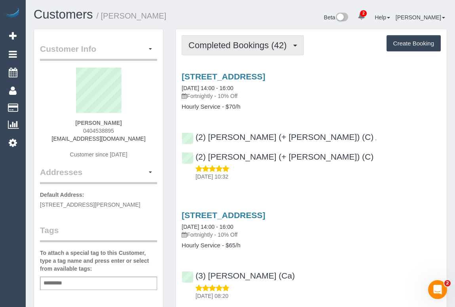
click at [222, 43] on span "Completed Bookings (42)" at bounding box center [239, 45] width 102 height 10
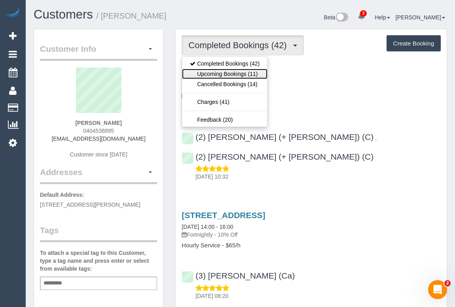
click at [238, 73] on link "Upcoming Bookings (11)" at bounding box center [224, 74] width 85 height 10
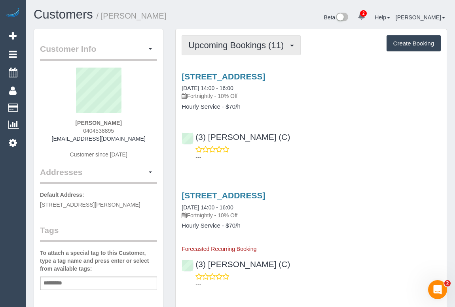
click at [216, 46] on span "Upcoming Bookings (11)" at bounding box center [237, 45] width 99 height 10
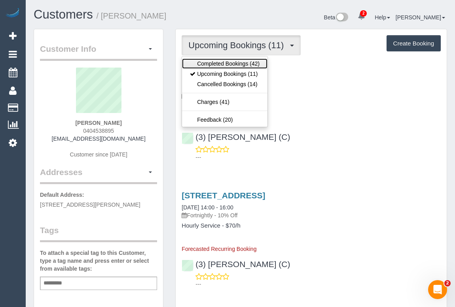
click at [211, 62] on link "Completed Bookings (42)" at bounding box center [224, 64] width 85 height 10
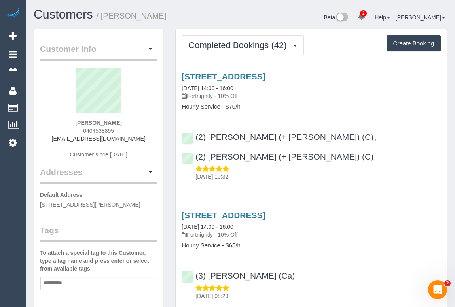
click at [352, 233] on div "[STREET_ADDRESS] [DATE] 14:00 - 16:00 Fortnightly - 10% Off Hourly Service - $6…" at bounding box center [311, 254] width 271 height 100
click at [337, 114] on div "[STREET_ADDRESS] [DATE] 14:00 - 16:00 Fortnightly - 10% Off Hourly Service - $7…" at bounding box center [311, 124] width 271 height 119
click at [312, 116] on div "[STREET_ADDRESS] [DATE] 14:00 - 16:00 Fortnightly - 10% Off Hourly Service - $7…" at bounding box center [311, 124] width 271 height 119
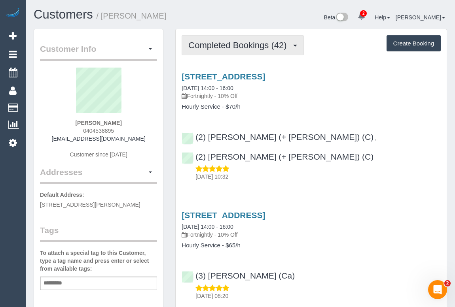
click at [254, 44] on span "Completed Bookings (42)" at bounding box center [239, 45] width 102 height 10
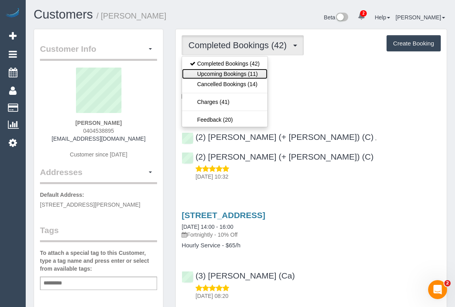
click at [223, 74] on link "Upcoming Bookings (11)" at bounding box center [224, 74] width 85 height 10
